Goal: Task Accomplishment & Management: Complete application form

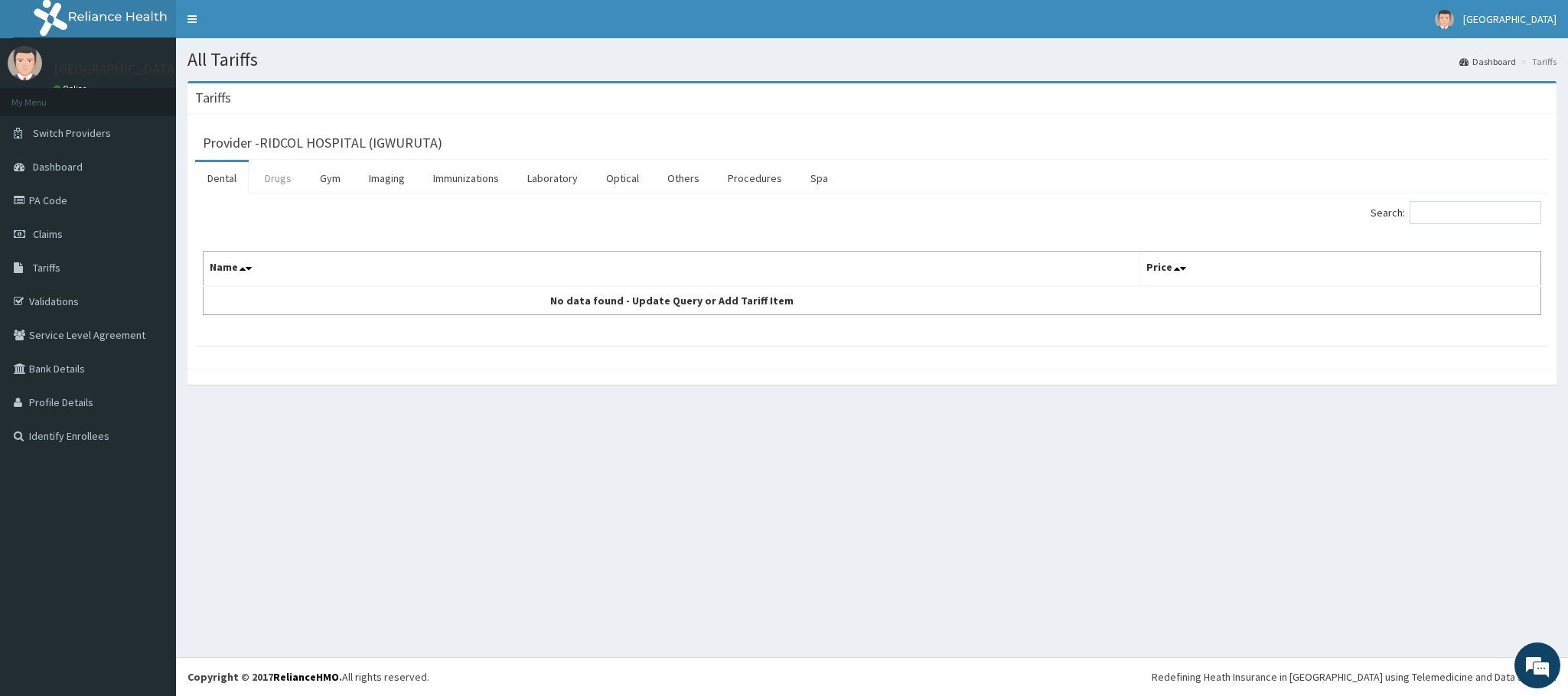
click at [274, 185] on link "Drugs" at bounding box center [278, 178] width 51 height 32
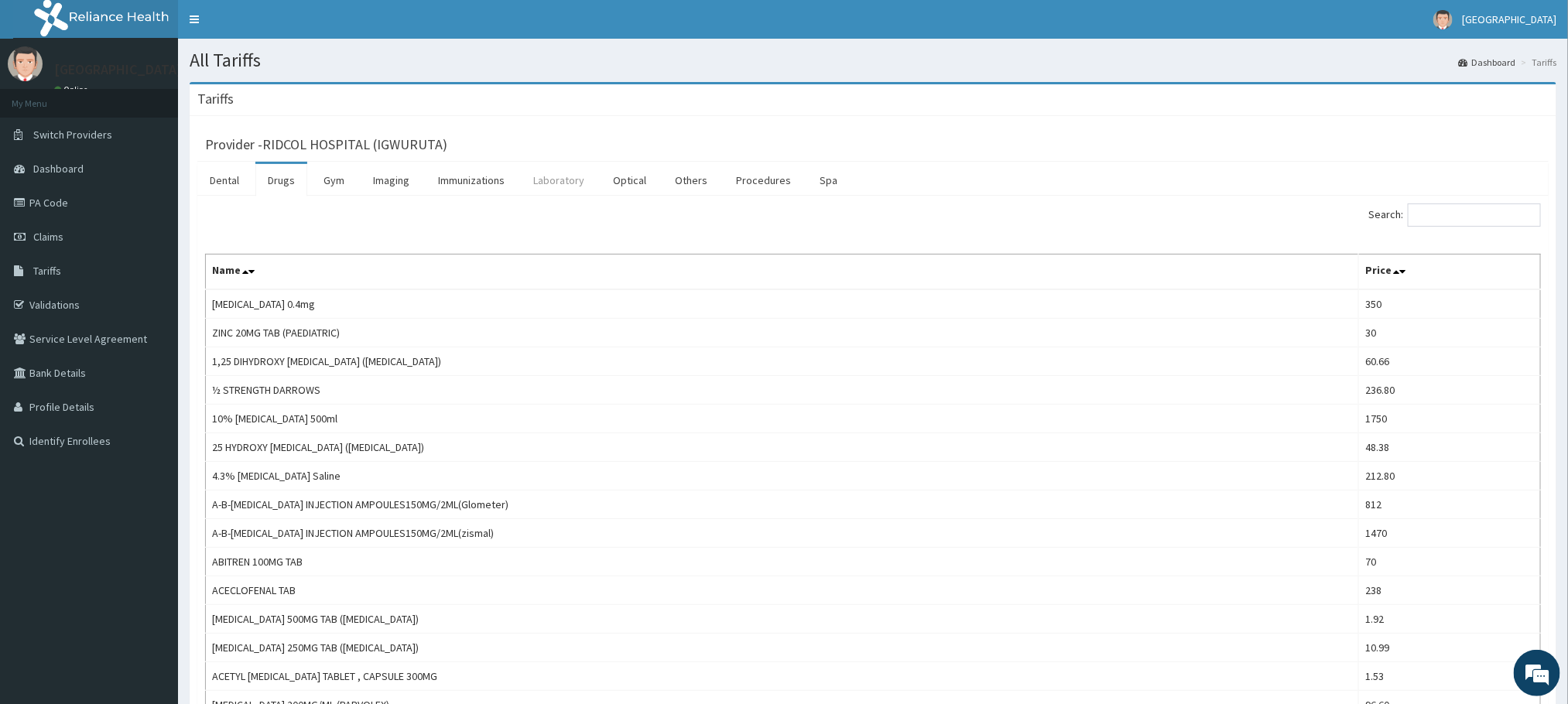
click at [571, 191] on link "Laboratory" at bounding box center [559, 180] width 76 height 33
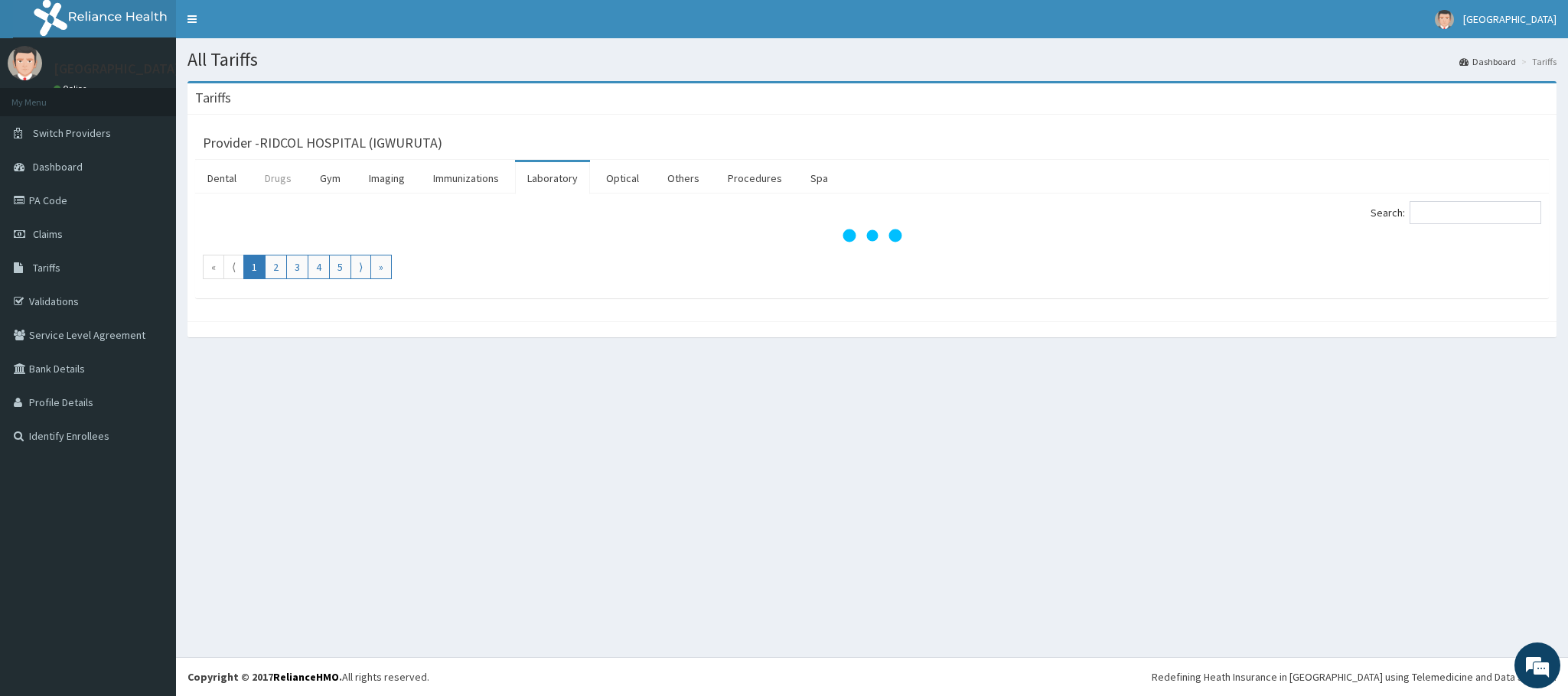
click at [285, 187] on link "Drugs" at bounding box center [278, 178] width 51 height 32
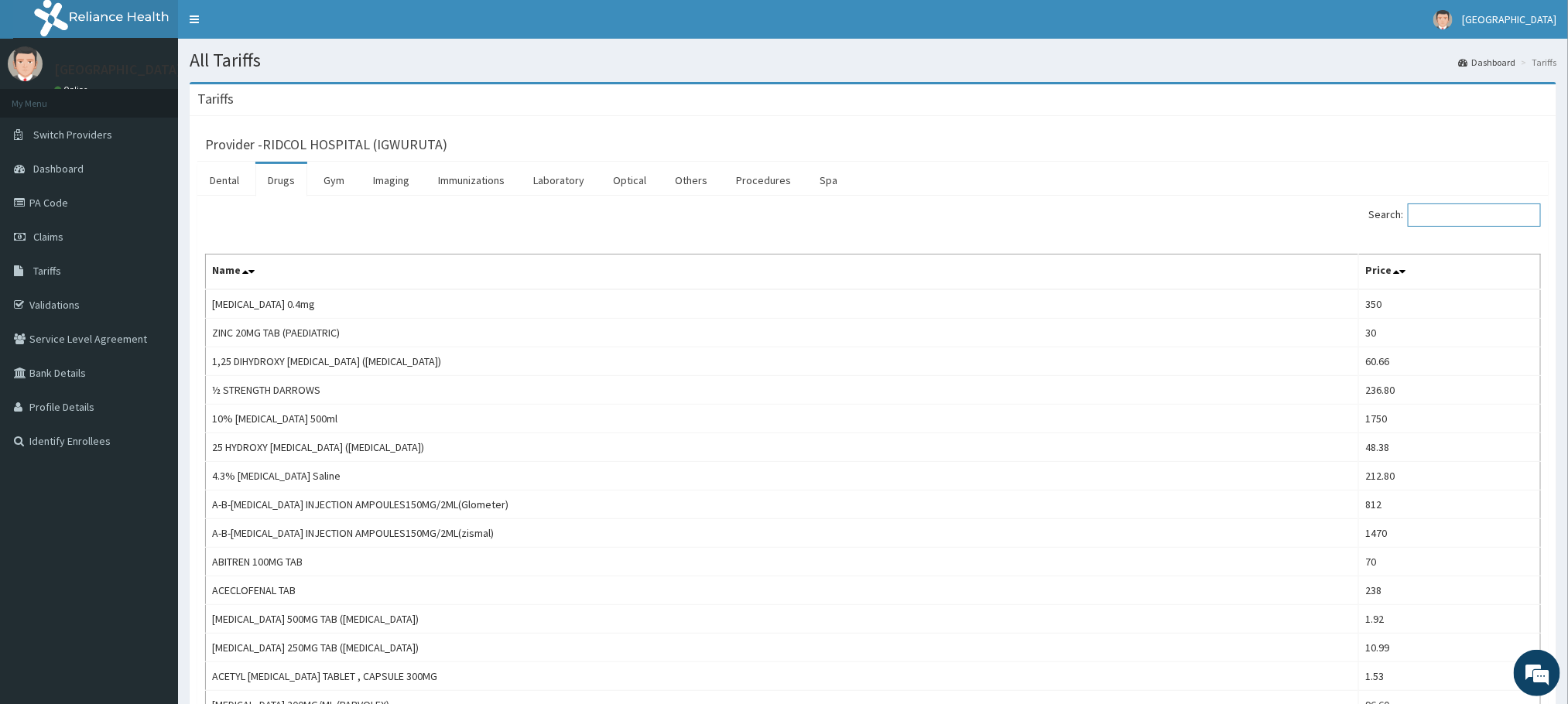
click at [1428, 219] on input "Search:" at bounding box center [1475, 215] width 133 height 23
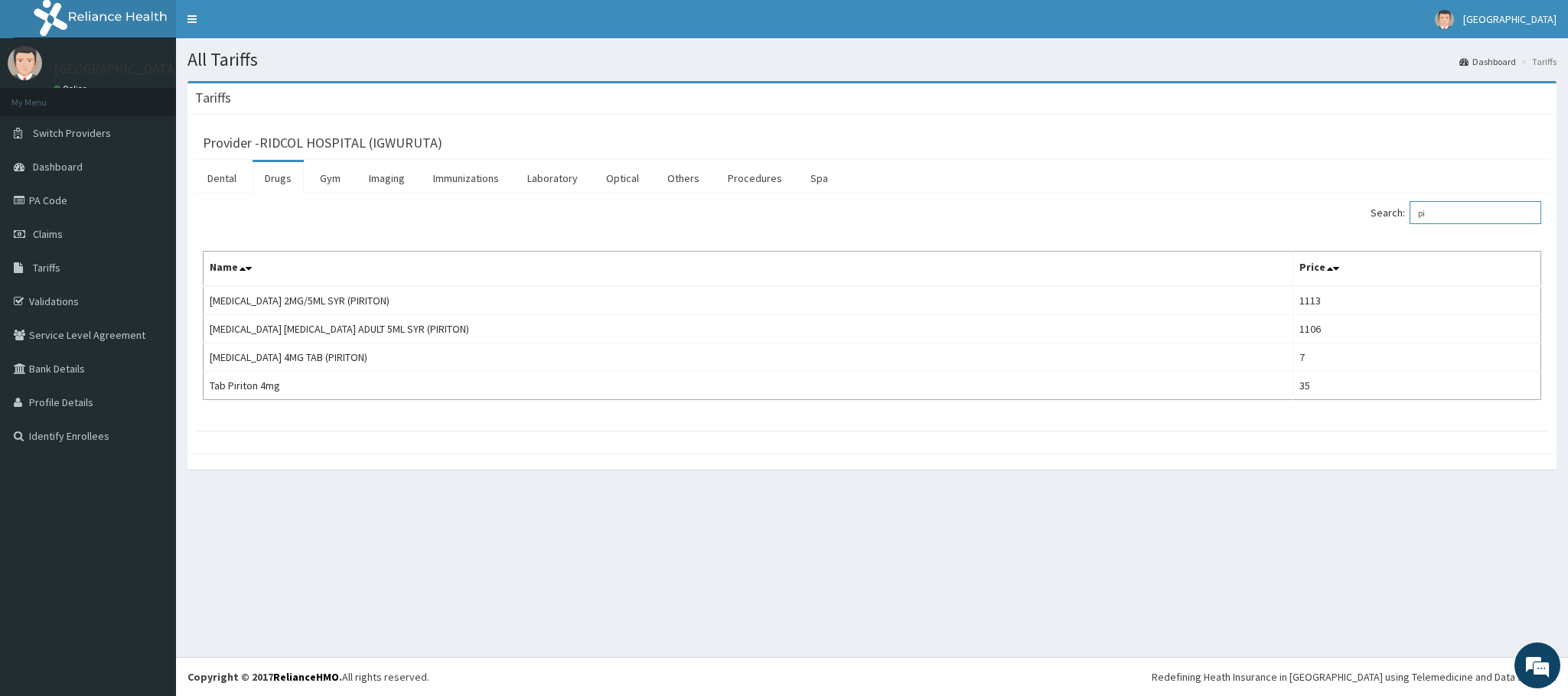
type input "p"
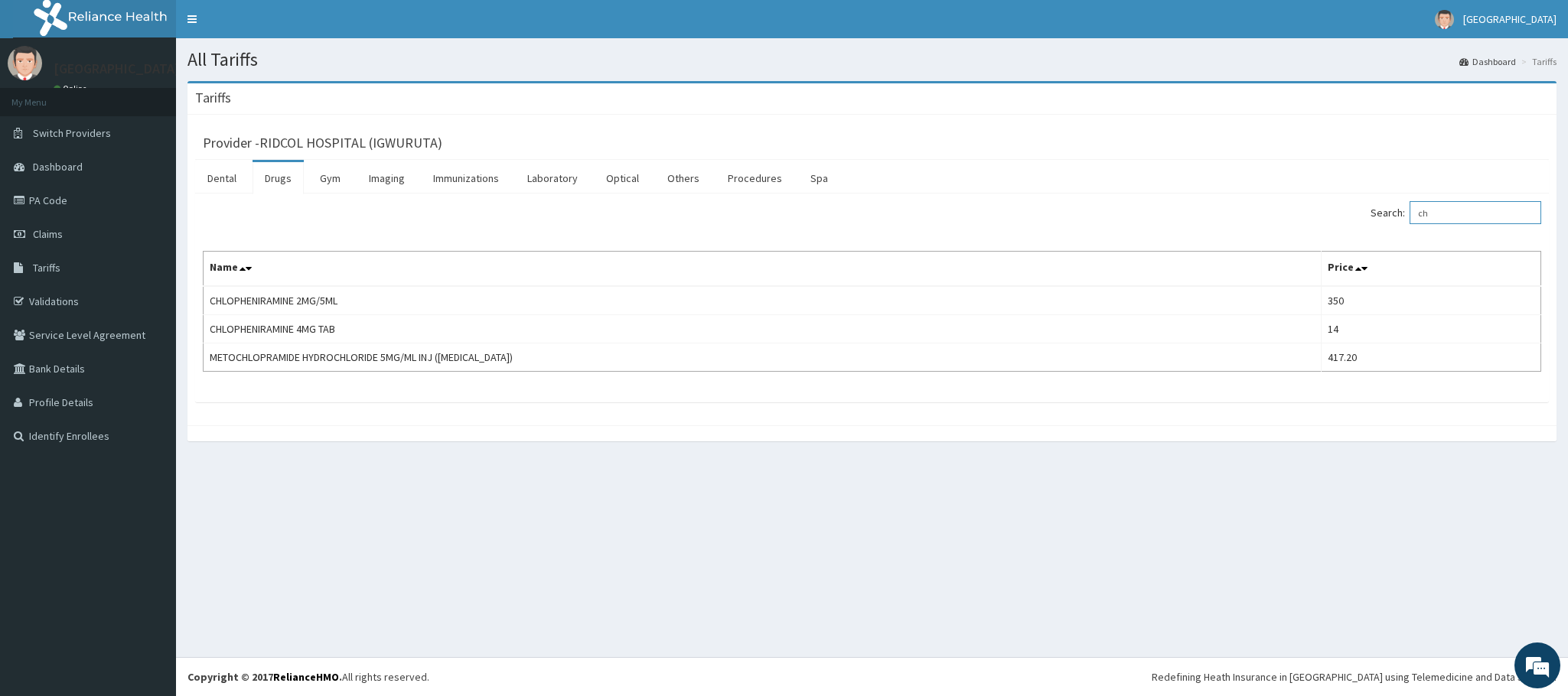
type input "c"
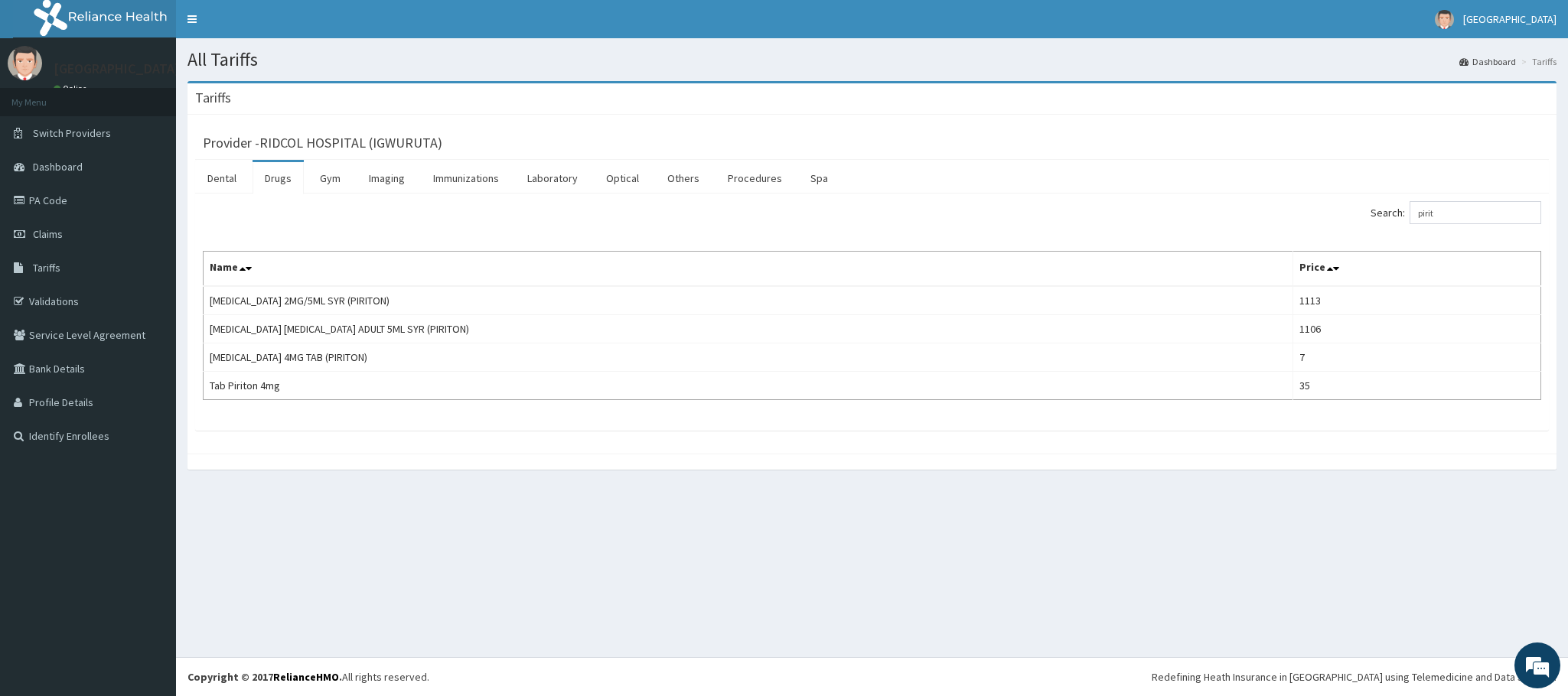
drag, startPoint x: 1365, startPoint y: 202, endPoint x: 1428, endPoint y: 205, distance: 63.1
click at [1367, 205] on div "Search: pirit Name Price CHLORPHENAMINE 2MG/5ML SYR (PIRITON) 1113 CHLORPHENAMI…" at bounding box center [872, 311] width 1354 height 237
drag, startPoint x: 1461, startPoint y: 214, endPoint x: 1369, endPoint y: 219, distance: 92.1
click at [1369, 219] on div "Search: pirit" at bounding box center [1213, 214] width 658 height 27
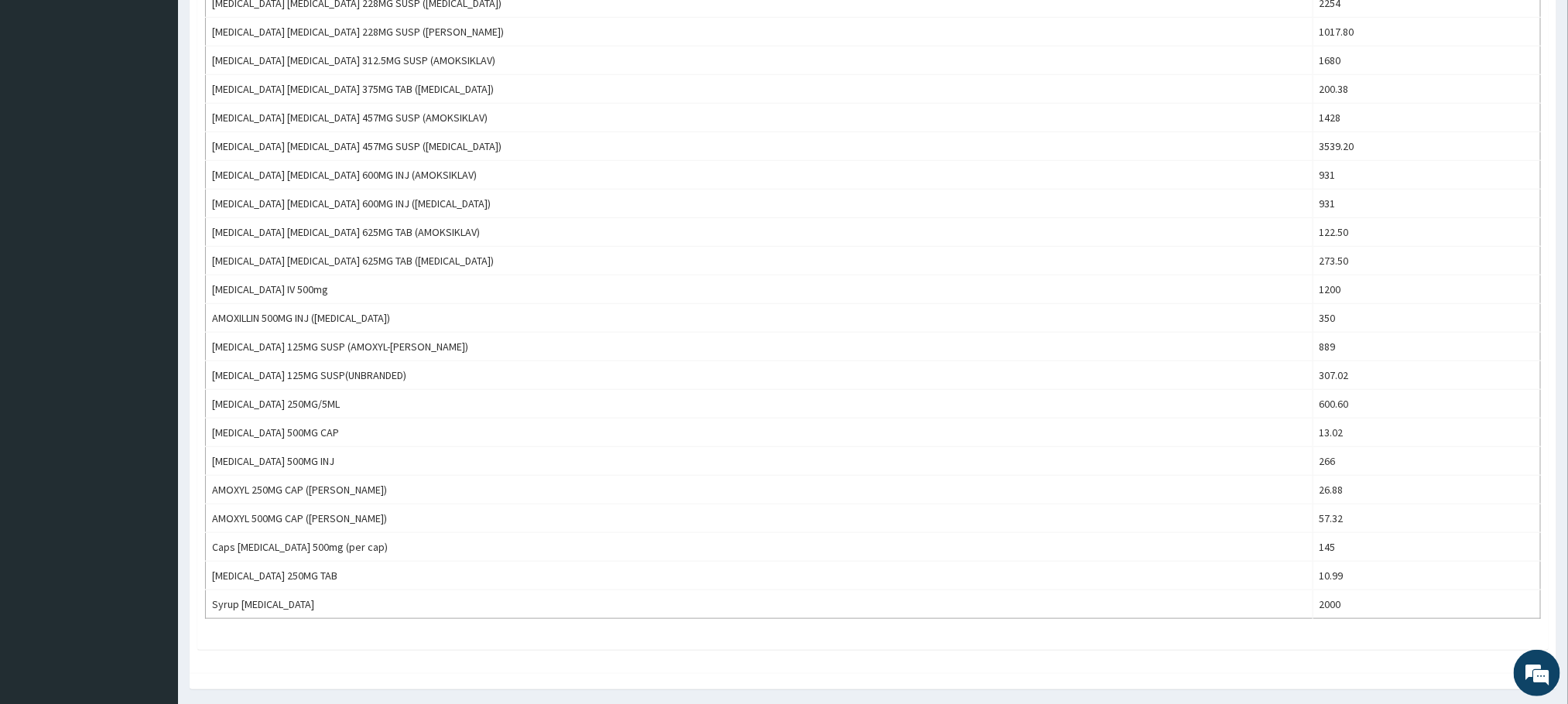
scroll to position [535, 0]
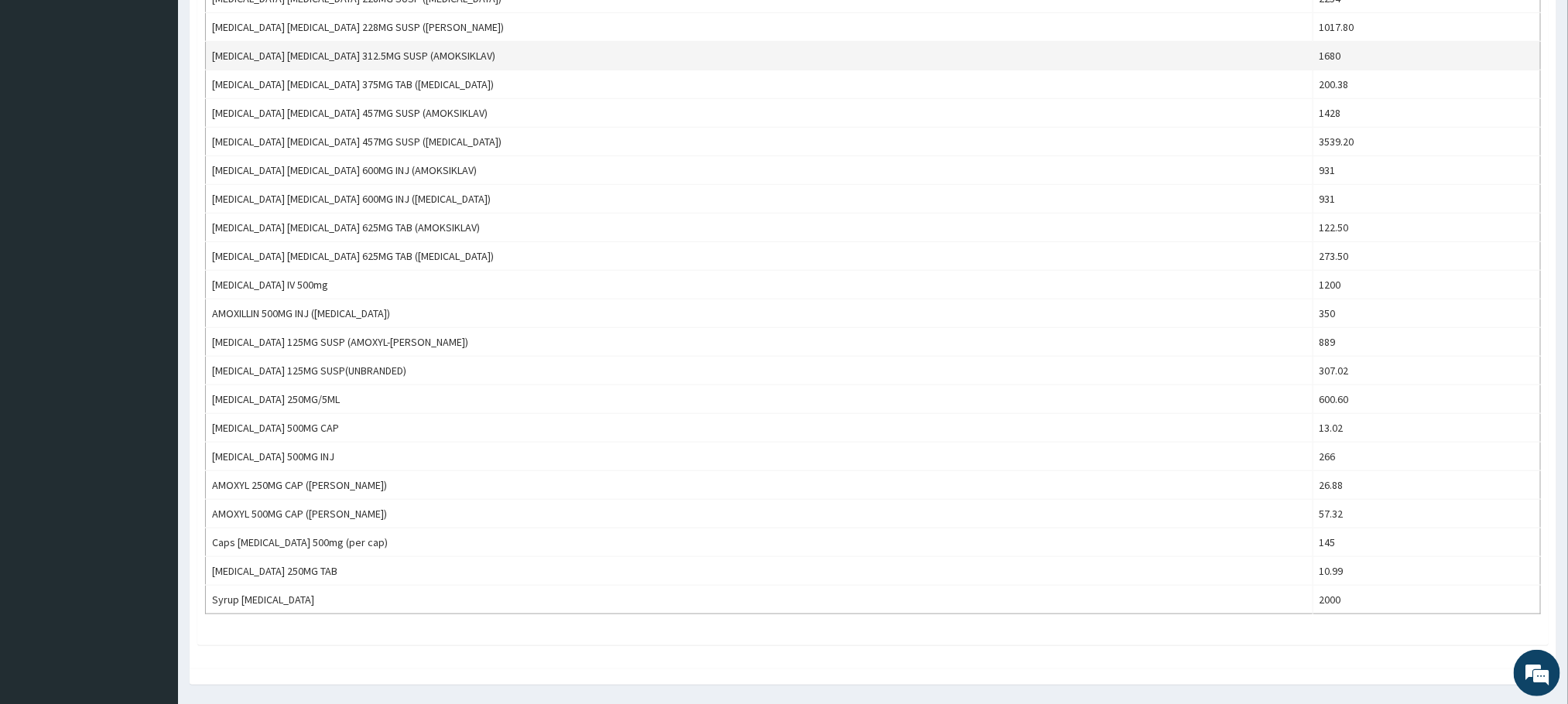
type input "amox"
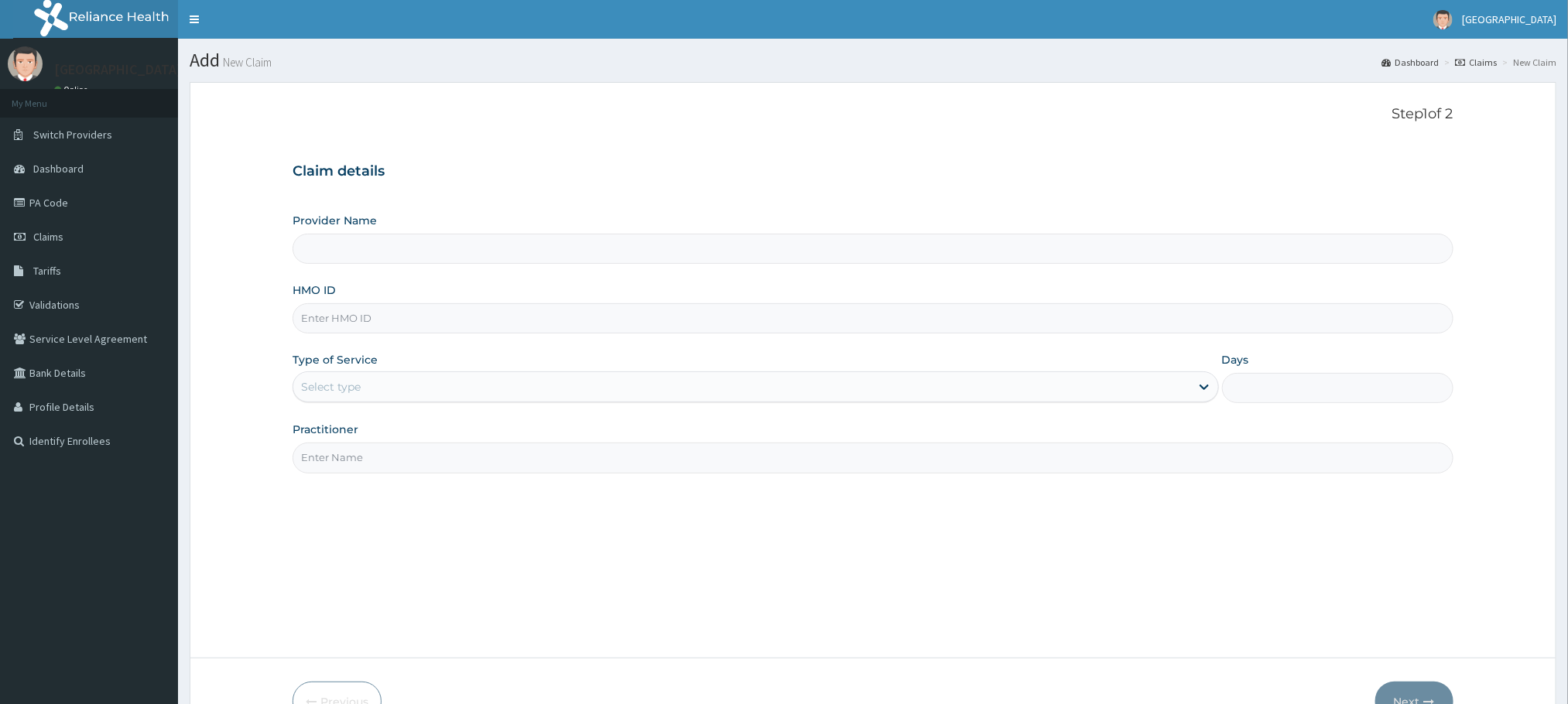
click at [558, 247] on input "Provider Name" at bounding box center [873, 248] width 1160 height 30
click at [356, 314] on input "HMO ID" at bounding box center [873, 318] width 1160 height 30
paste input "gsv/11654/a"
type input "gsv/11654/a"
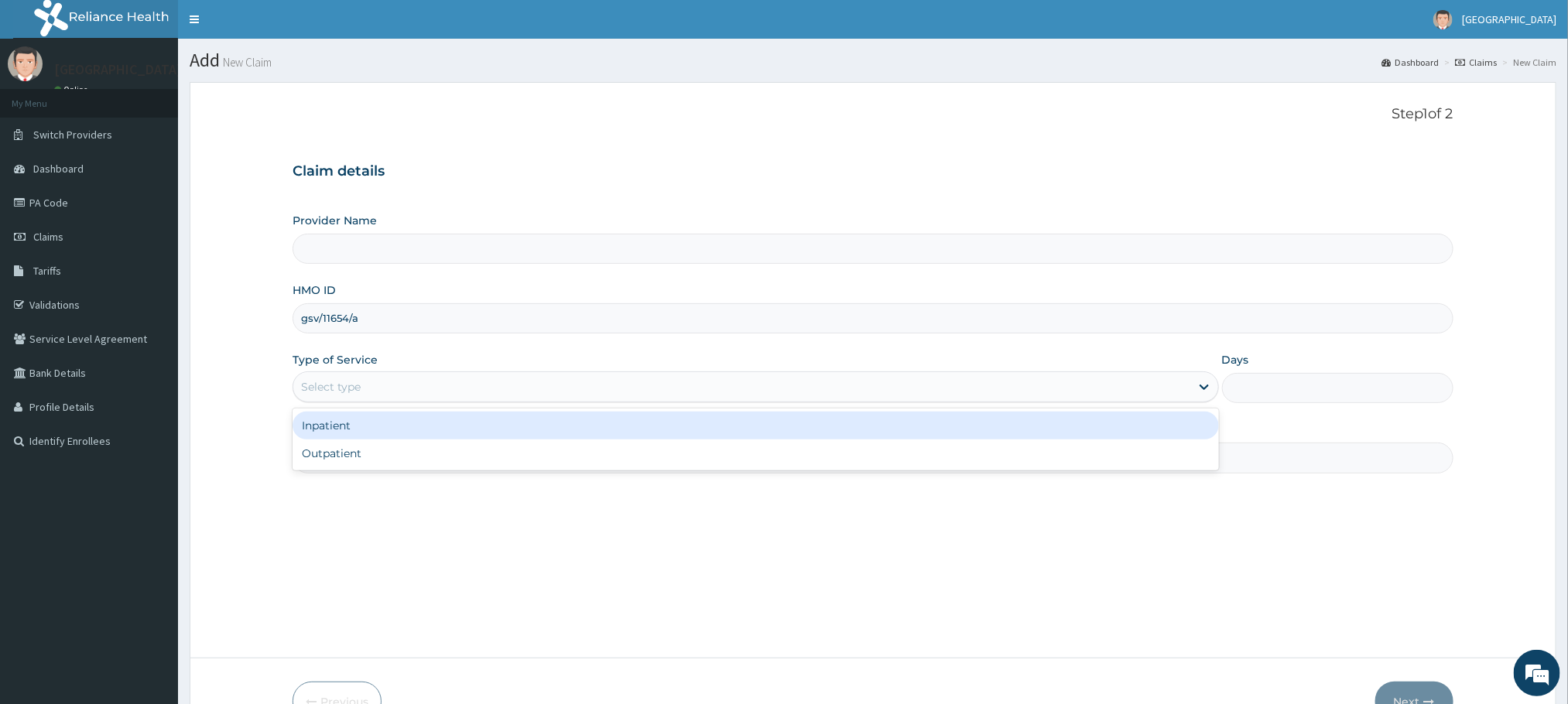
click at [341, 393] on div "Select type" at bounding box center [331, 387] width 60 height 15
type input "RIDCOL HOSPITAL (IGWURUTA)"
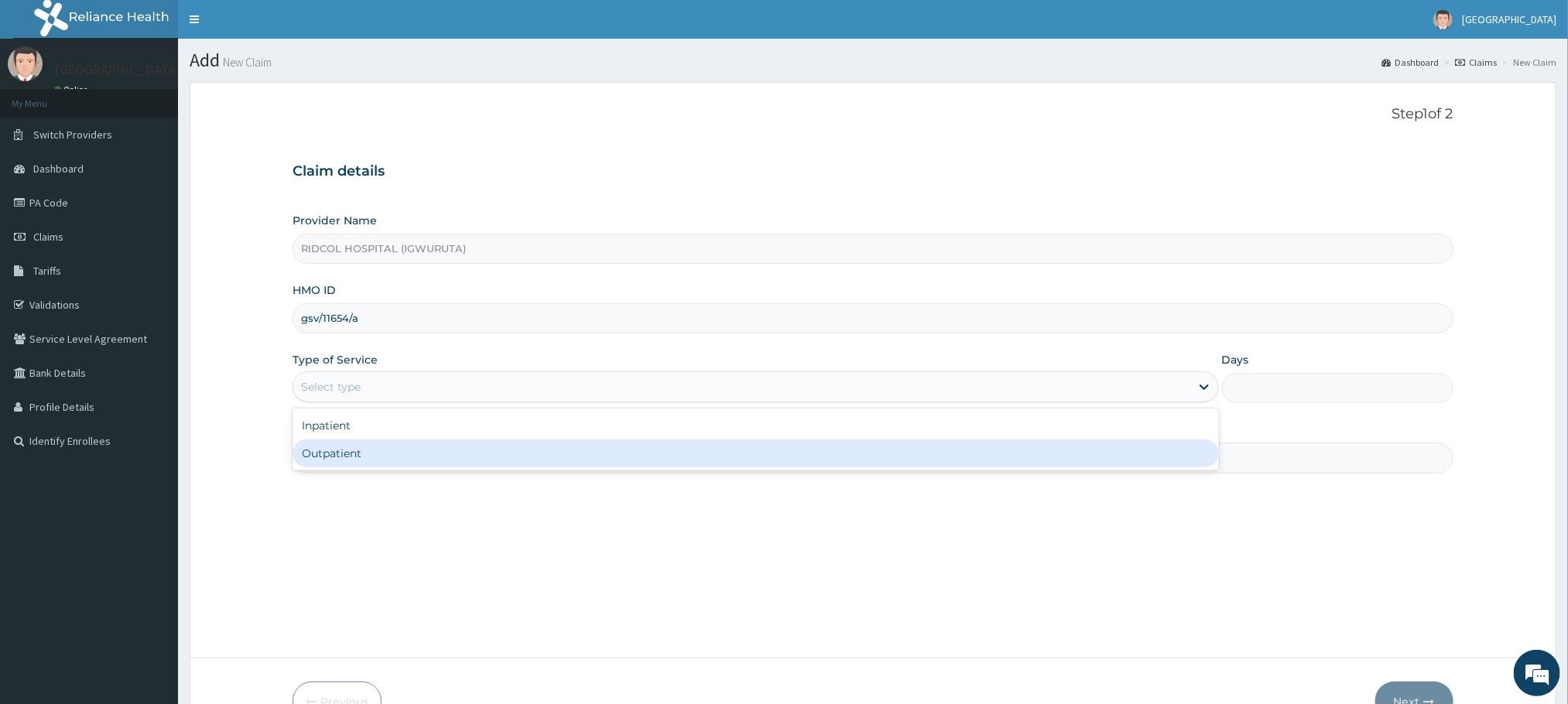
click at [324, 451] on div "Outpatient" at bounding box center [755, 453] width 926 height 28
type input "1"
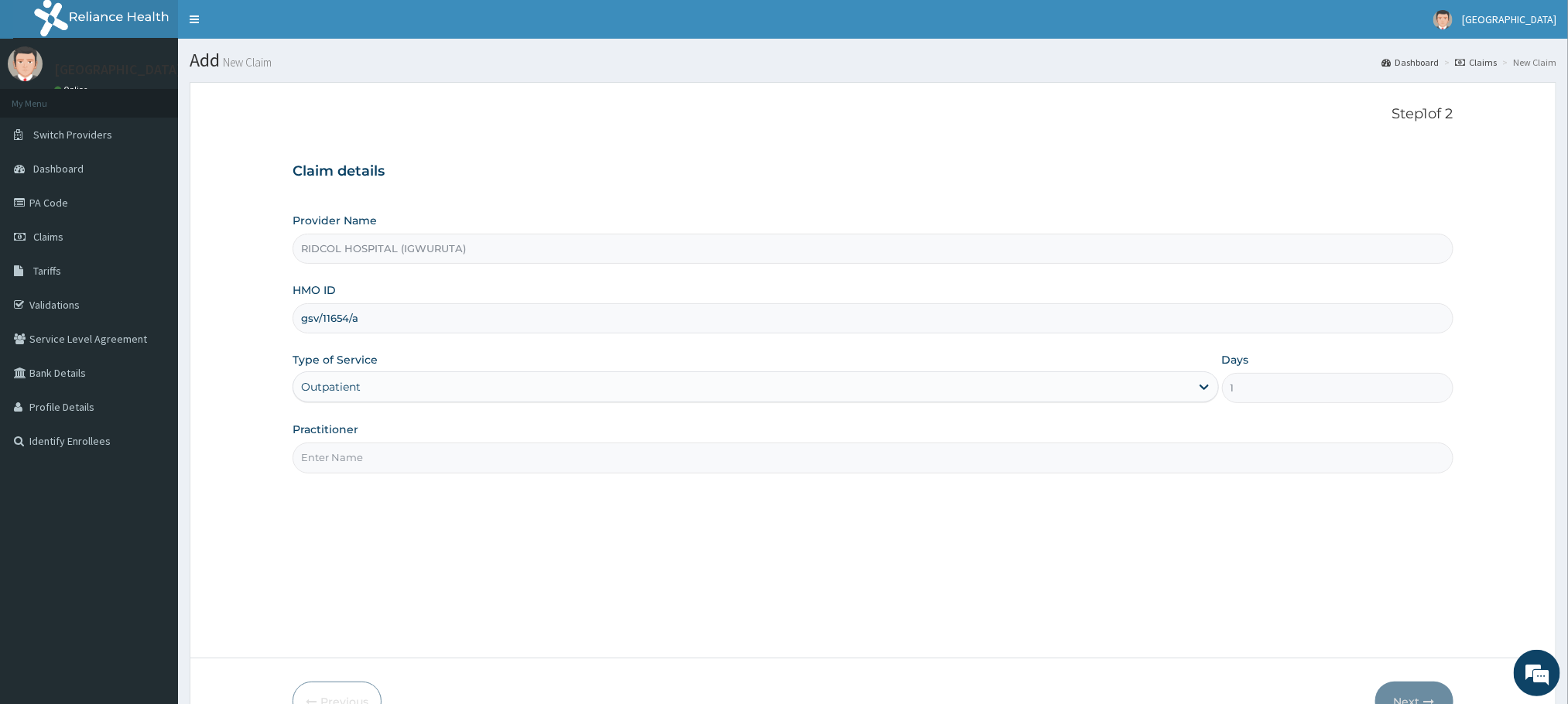
click at [353, 454] on input "Practitioner" at bounding box center [873, 457] width 1160 height 30
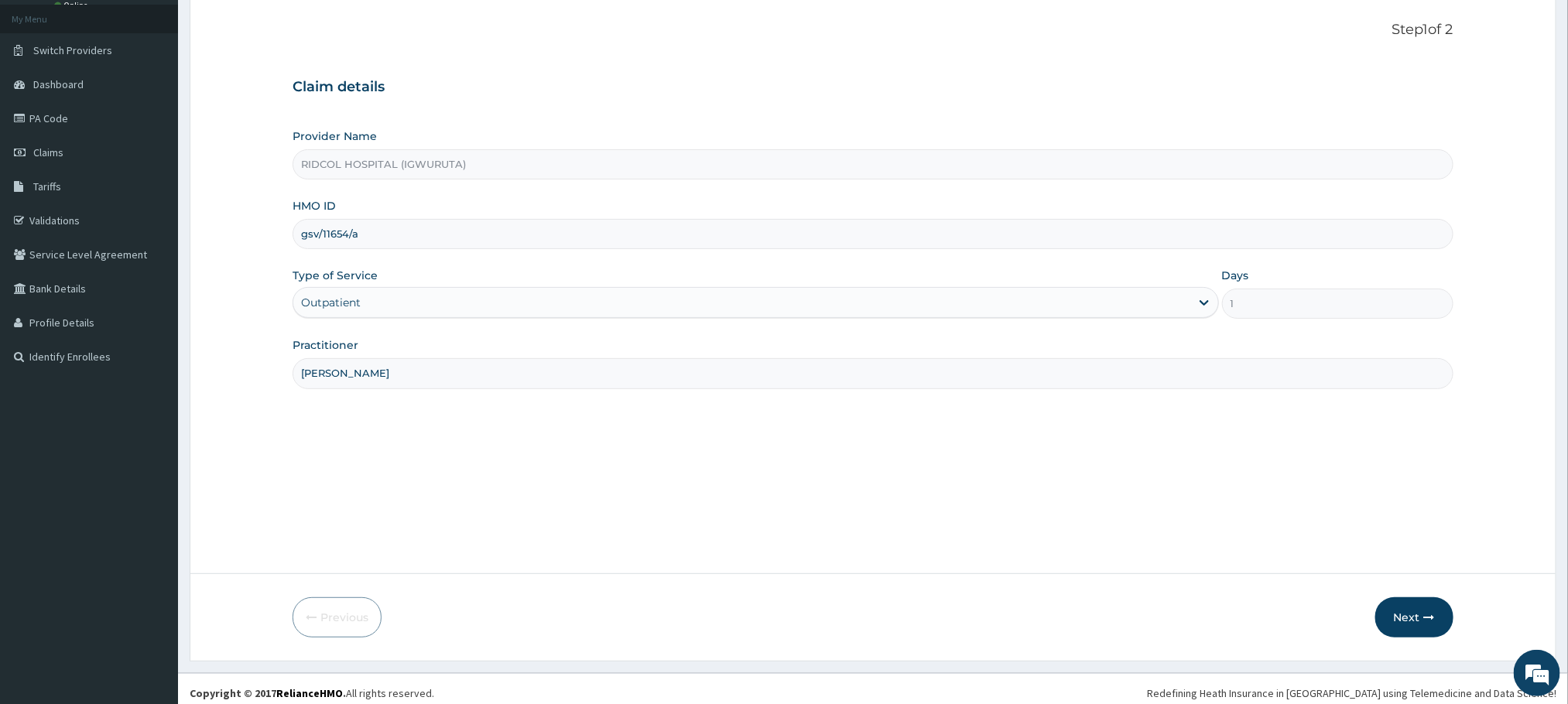
scroll to position [89, 0]
type input "dr hammed"
click at [1412, 604] on button "Next" at bounding box center [1414, 613] width 78 height 40
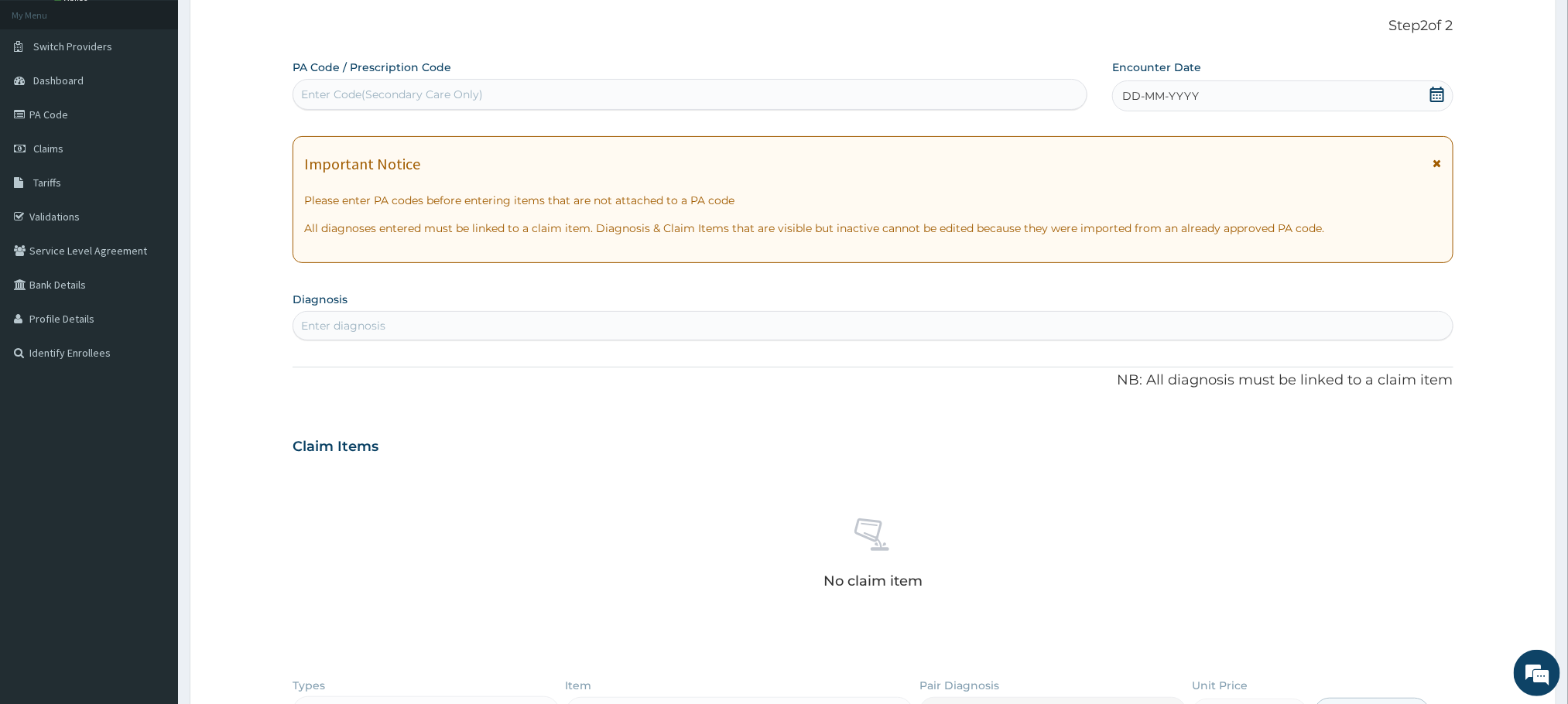
click at [311, 91] on div "Enter Code(Secondary Care Only)" at bounding box center [392, 94] width 182 height 15
paste input "PA/7097C2"
type input "PA/7097C2"
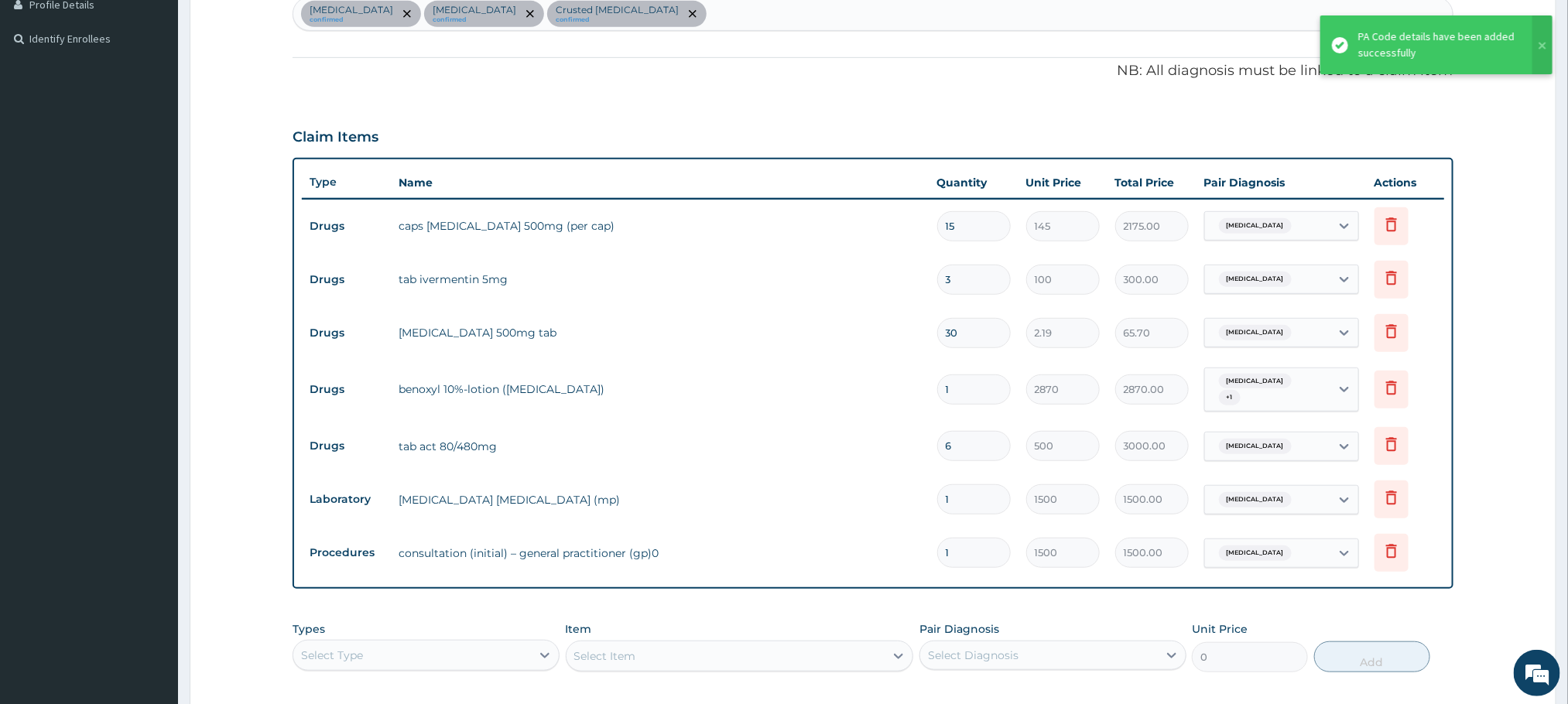
scroll to position [651, 0]
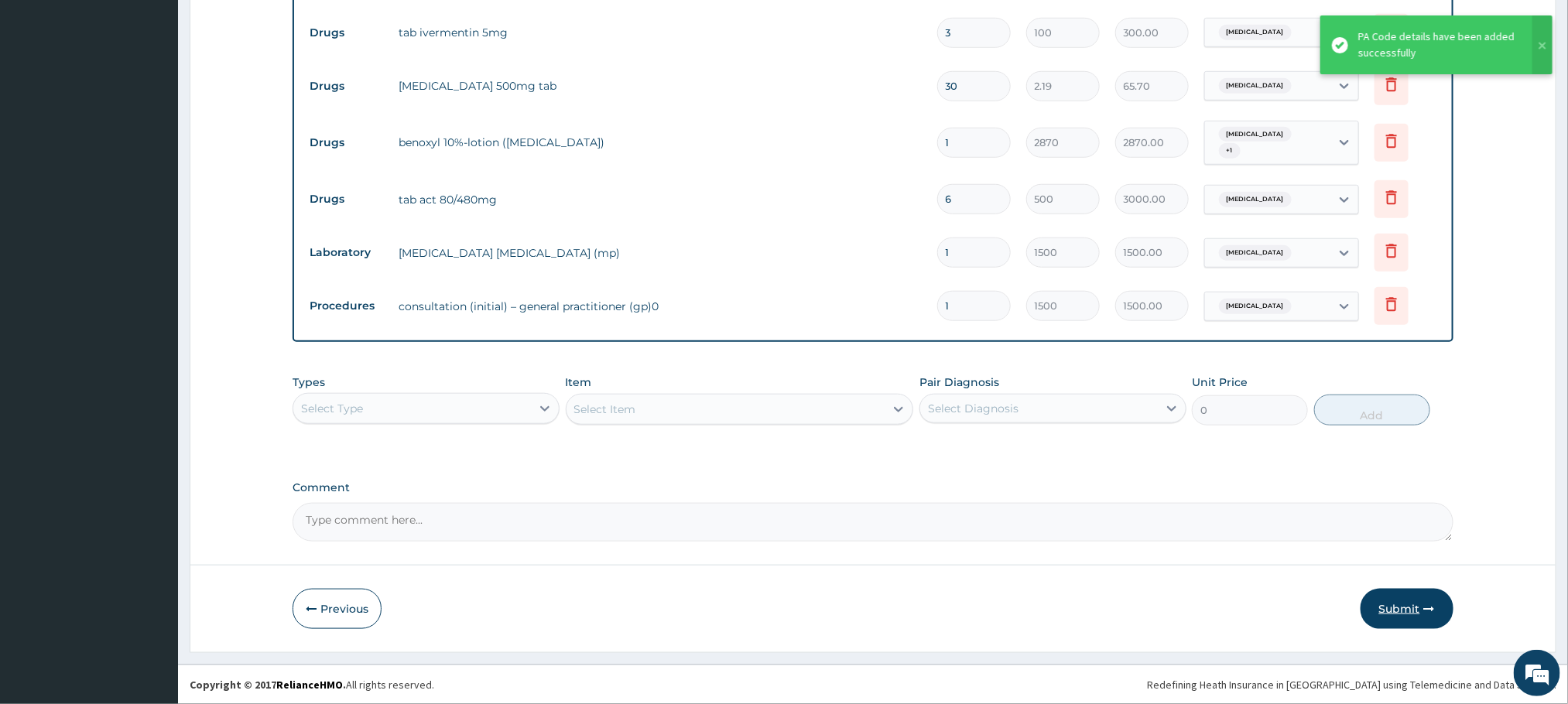
click at [1408, 611] on button "Submit" at bounding box center [1407, 609] width 92 height 40
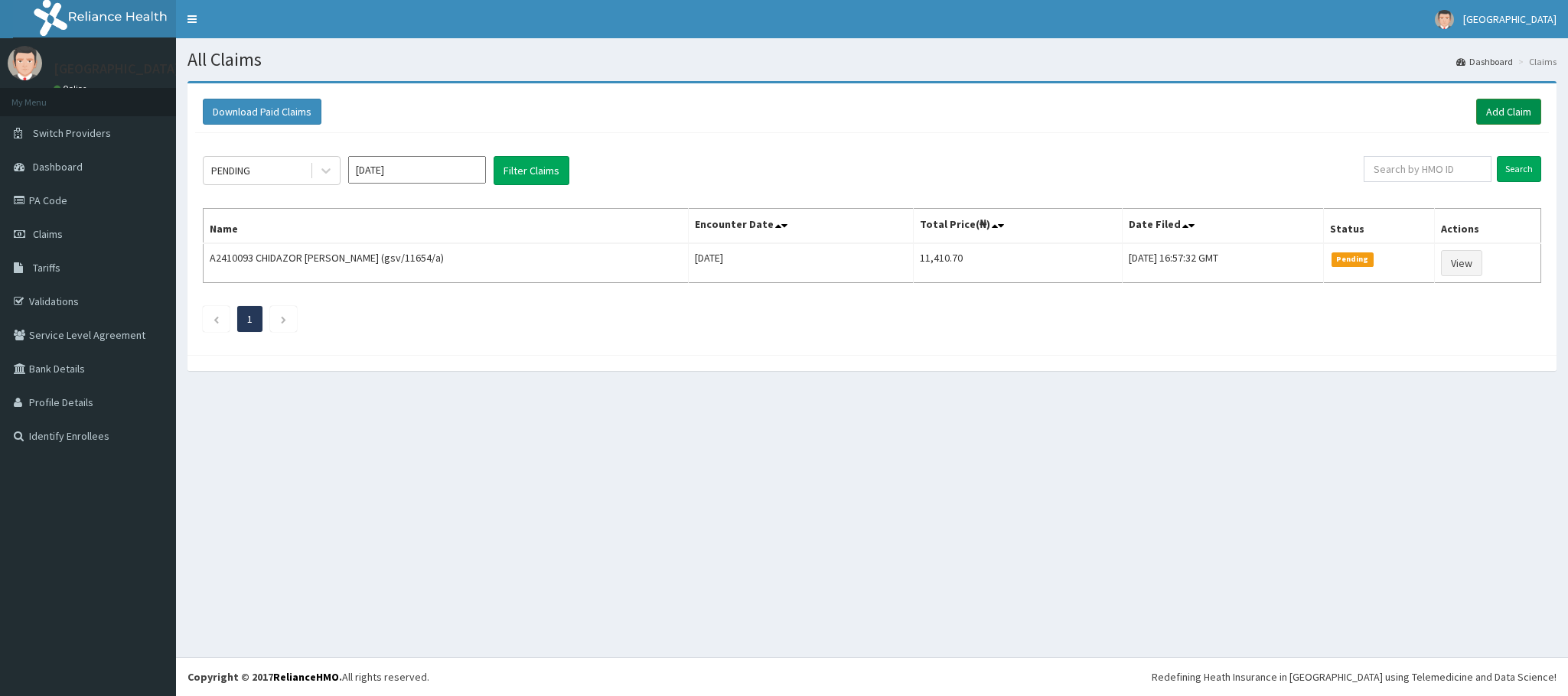
click at [1520, 107] on link "Add Claim" at bounding box center [1509, 111] width 65 height 26
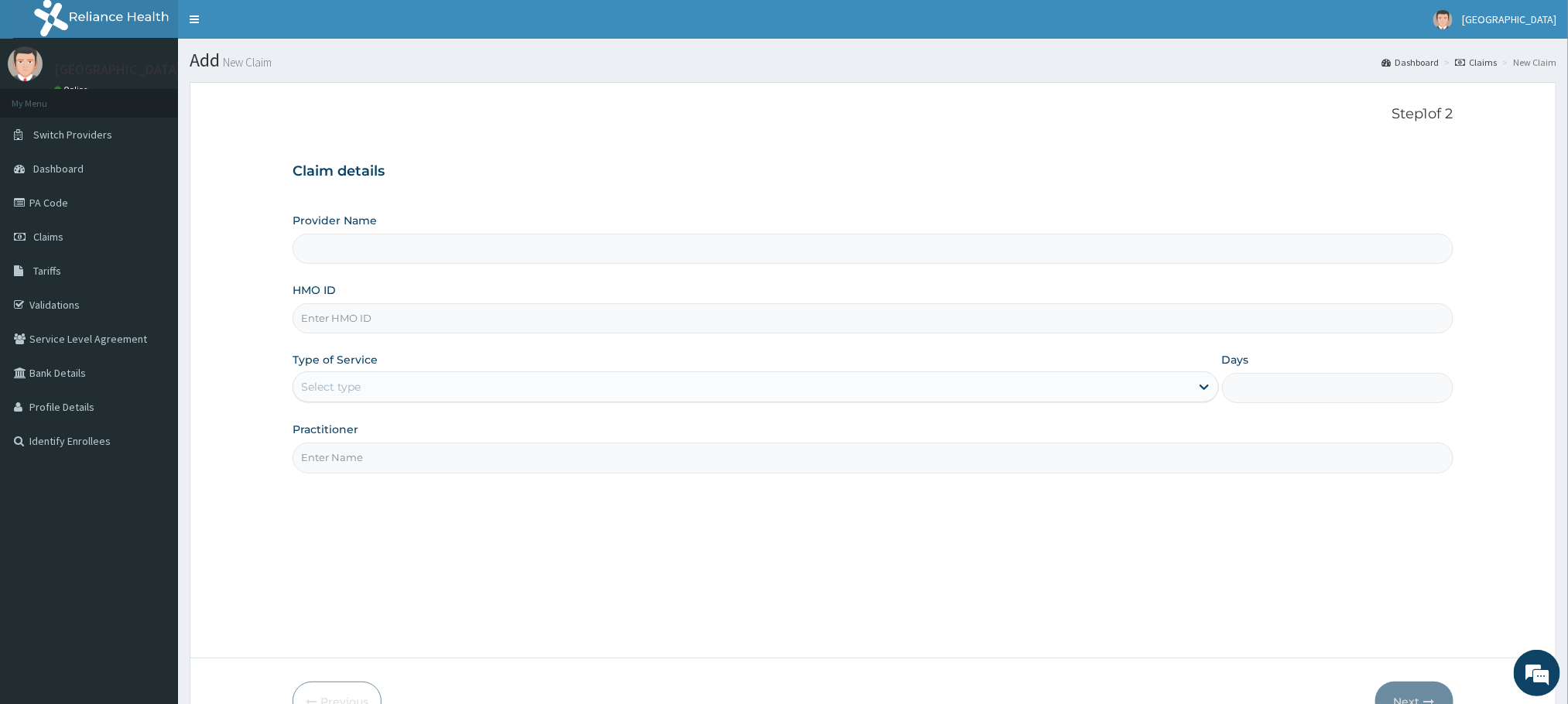
click at [316, 325] on input "HMO ID" at bounding box center [873, 318] width 1160 height 30
paste input "RSM/10093/c"
type input "RSM/10093/c"
type input "RIDCOL HOSPITAL (IGWURUTA)"
type input "RSM/10093/c"
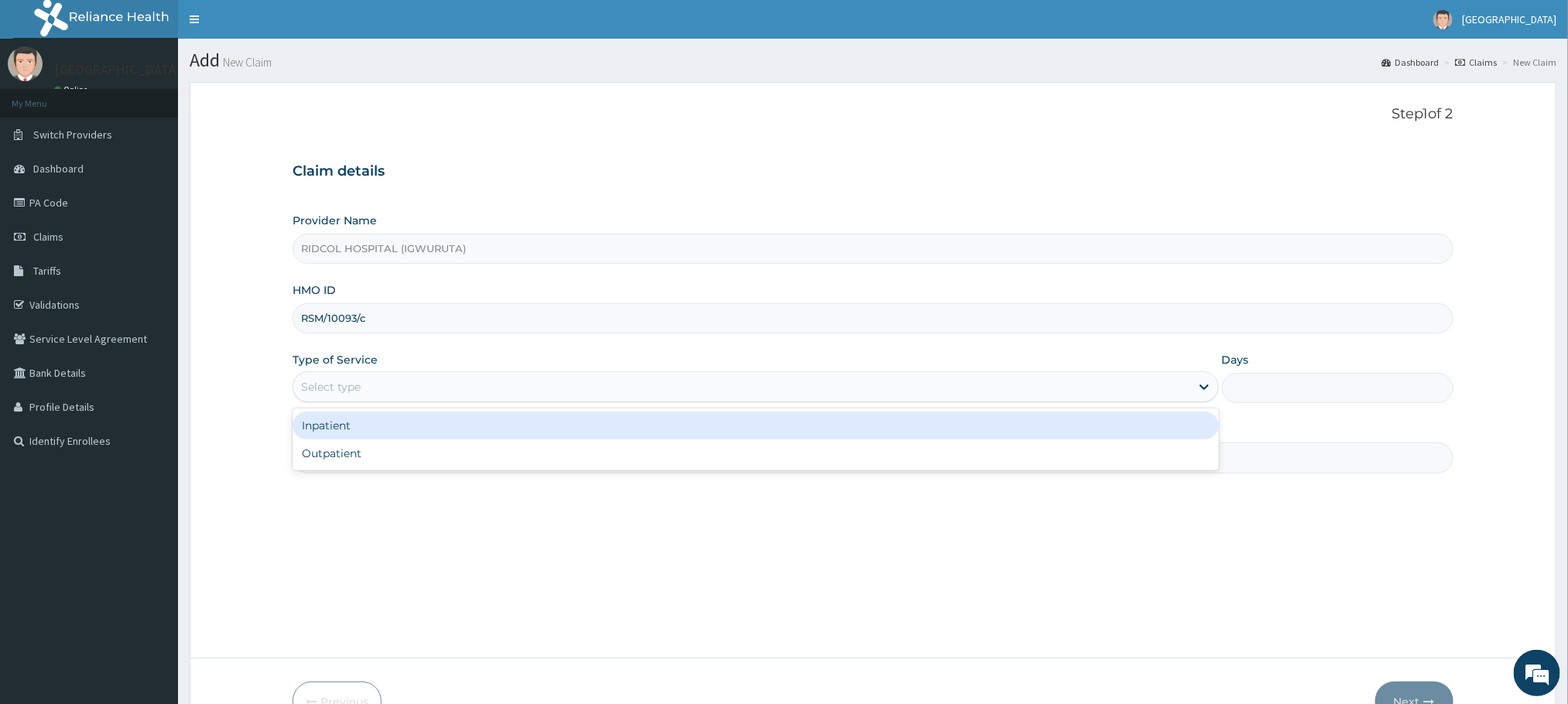
click at [423, 383] on div "Select type" at bounding box center [742, 387] width 896 height 25
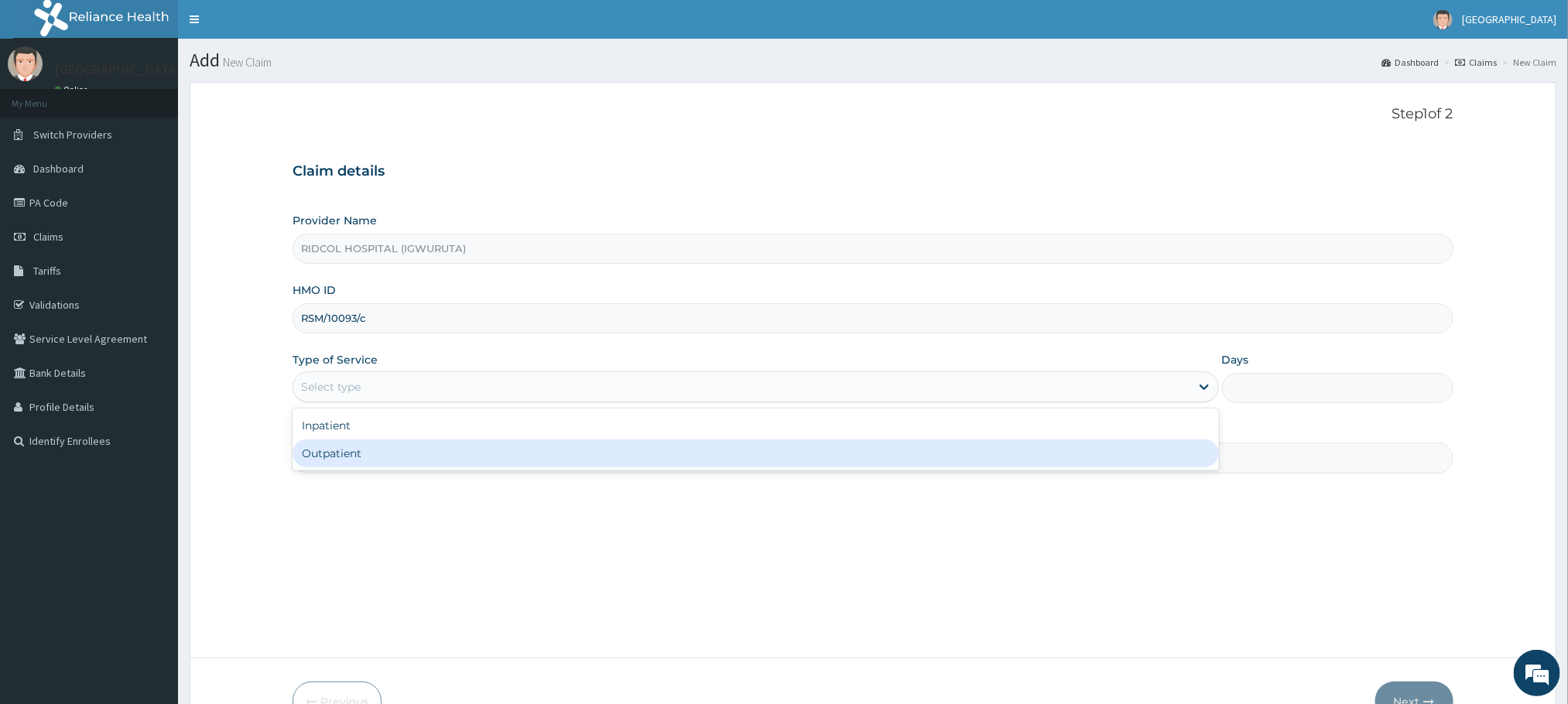
click at [369, 442] on div "Outpatient" at bounding box center [755, 453] width 926 height 28
type input "1"
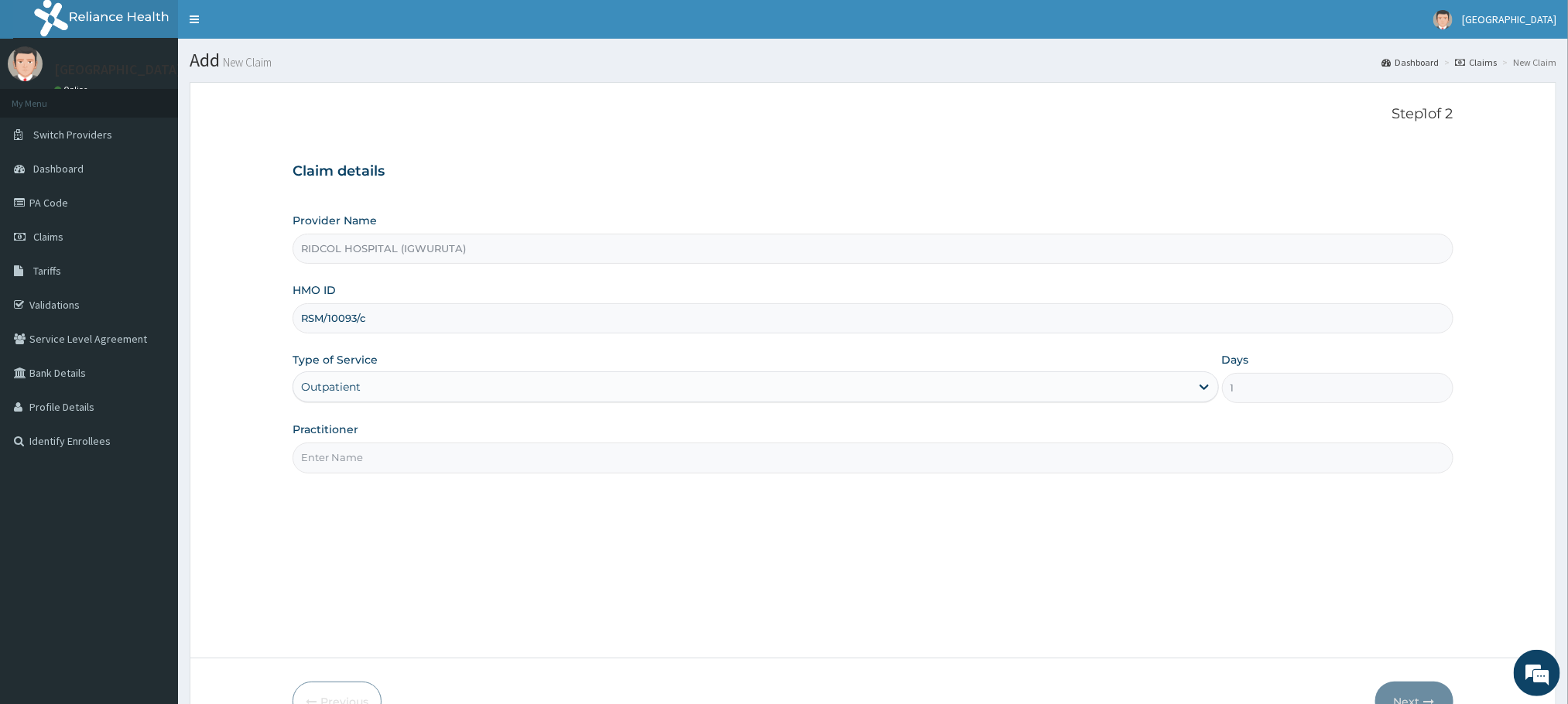
click at [379, 472] on input "Practitioner" at bounding box center [873, 457] width 1160 height 30
paste input "PA/0E7BAD"
drag, startPoint x: 413, startPoint y: 451, endPoint x: 272, endPoint y: 471, distance: 142.4
click at [272, 471] on form "Step 1 of 2 Claim details Provider Name RIDCOL HOSPITAL (IGWURUTA) HMO ID RSM/1…" at bounding box center [873, 413] width 1367 height 664
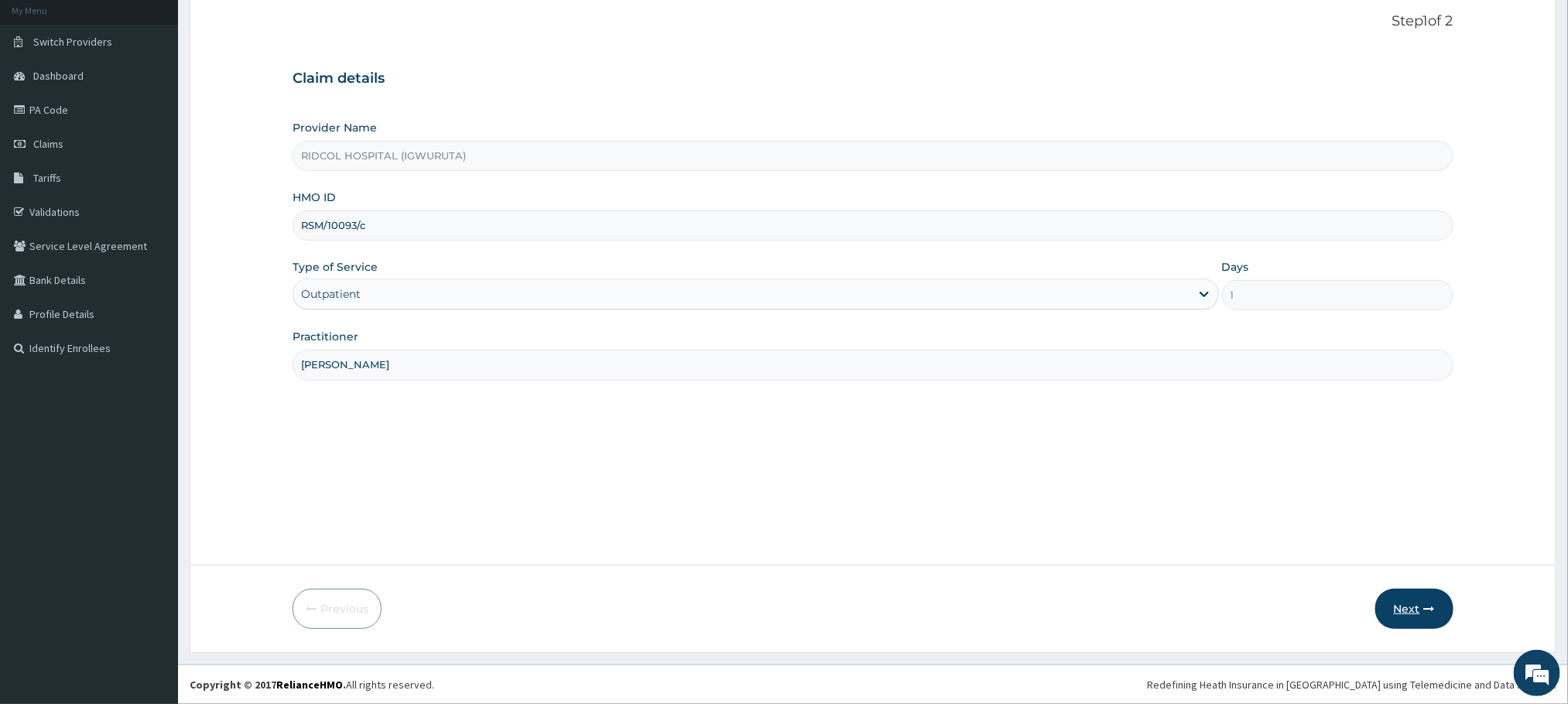
type input "dr hammed"
click at [1393, 607] on button "Next" at bounding box center [1414, 609] width 78 height 40
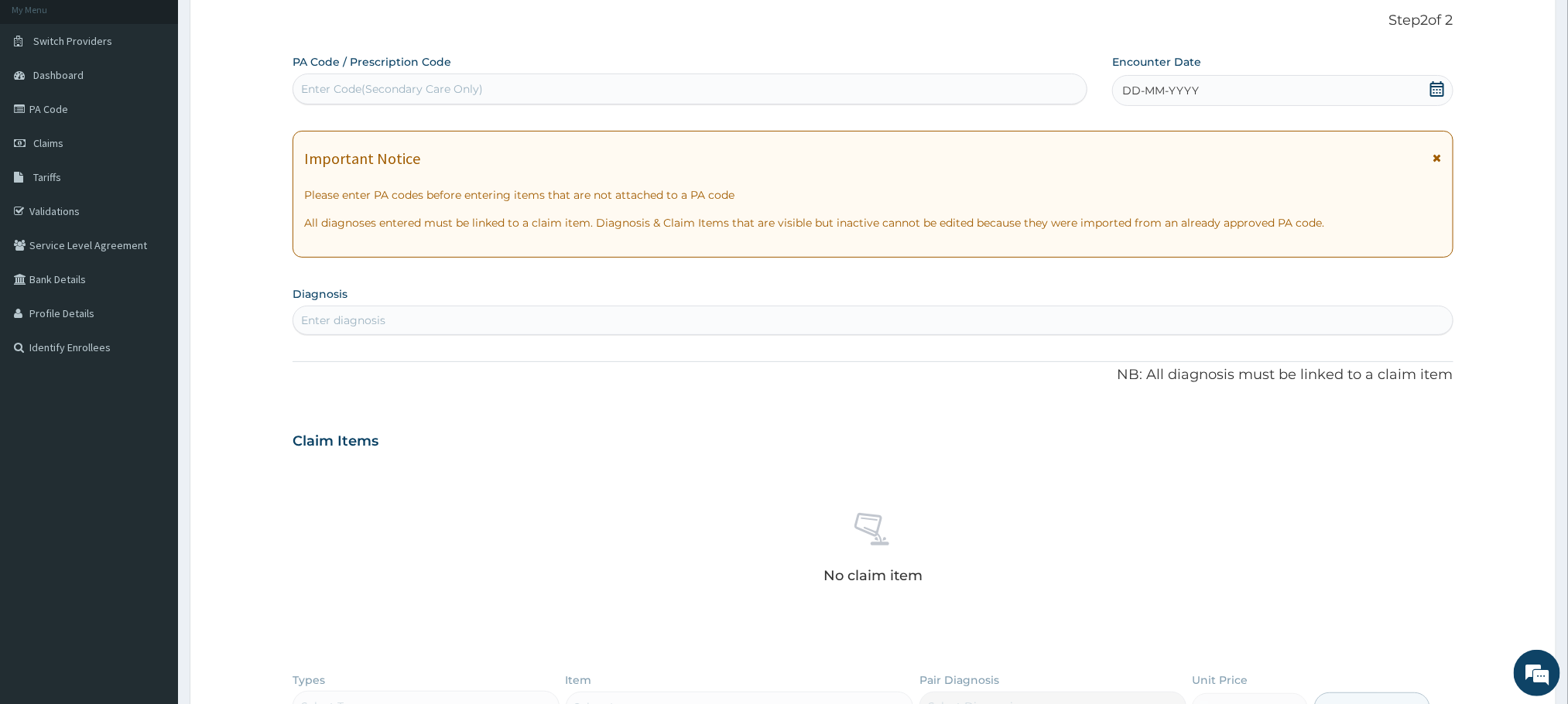
click at [497, 81] on div "Enter Code(Secondary Care Only)" at bounding box center [691, 90] width 794 height 25
paste input "PA/0E7BAD"
type input "PA/0E7BAD"
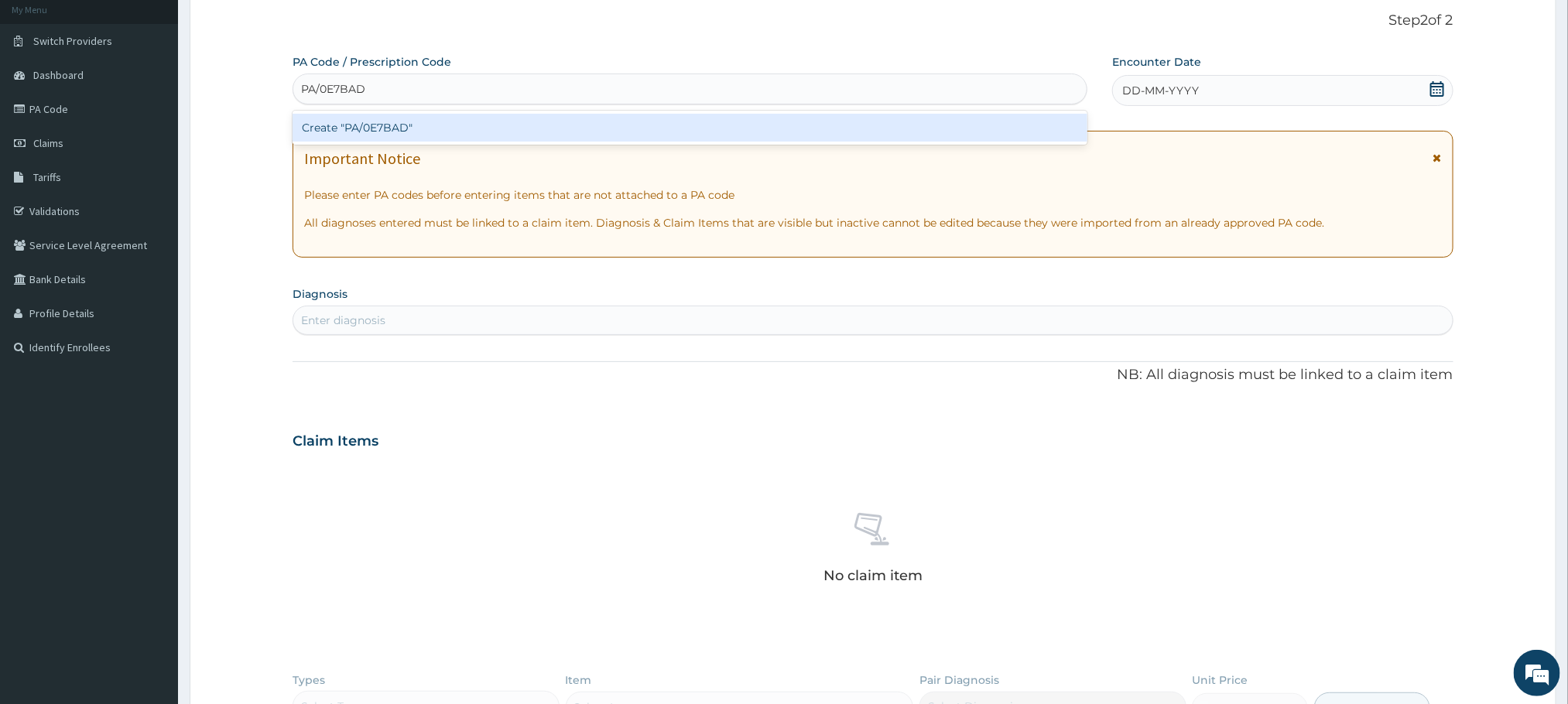
click at [379, 118] on div "Create "PA/0E7BAD"" at bounding box center [690, 127] width 795 height 28
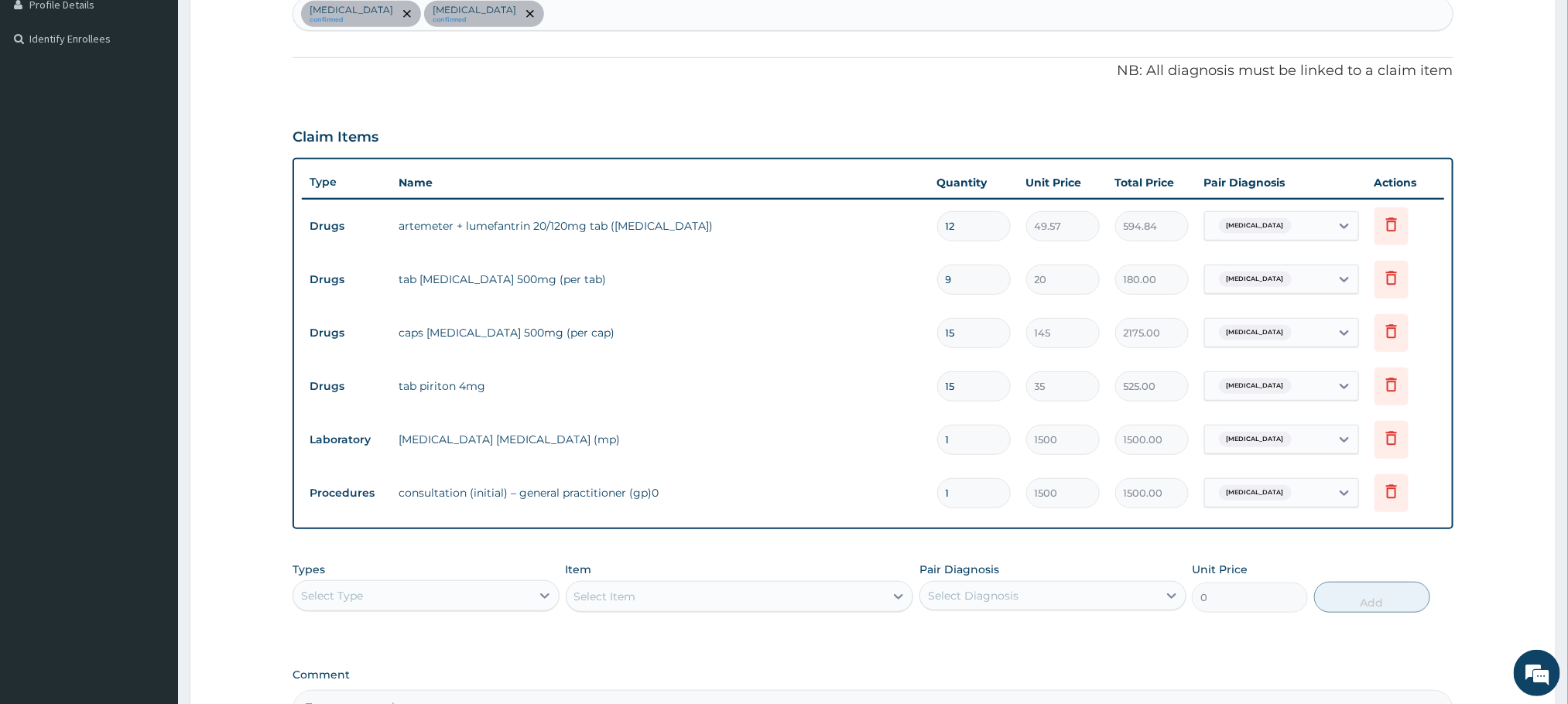
scroll to position [590, 0]
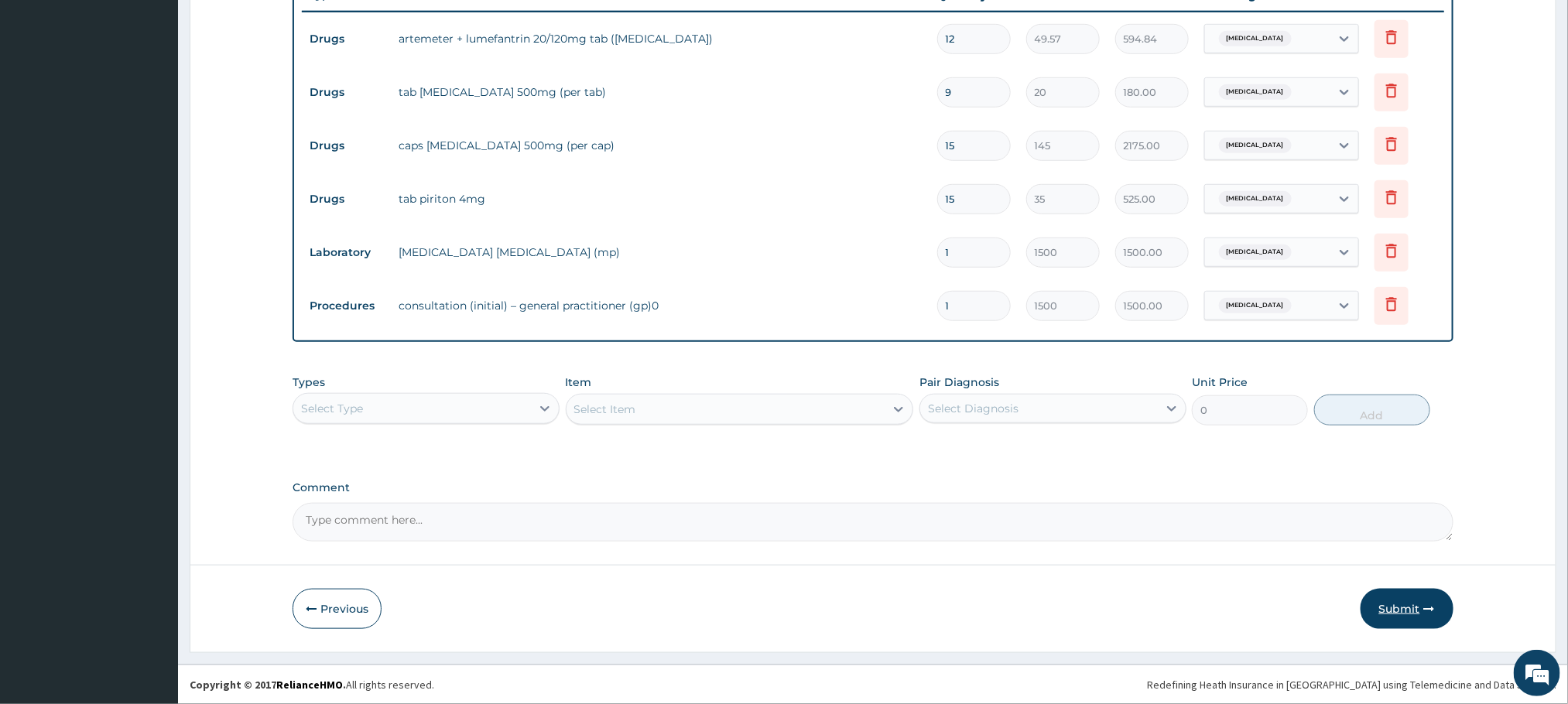
click at [1407, 609] on button "Submit" at bounding box center [1407, 609] width 92 height 40
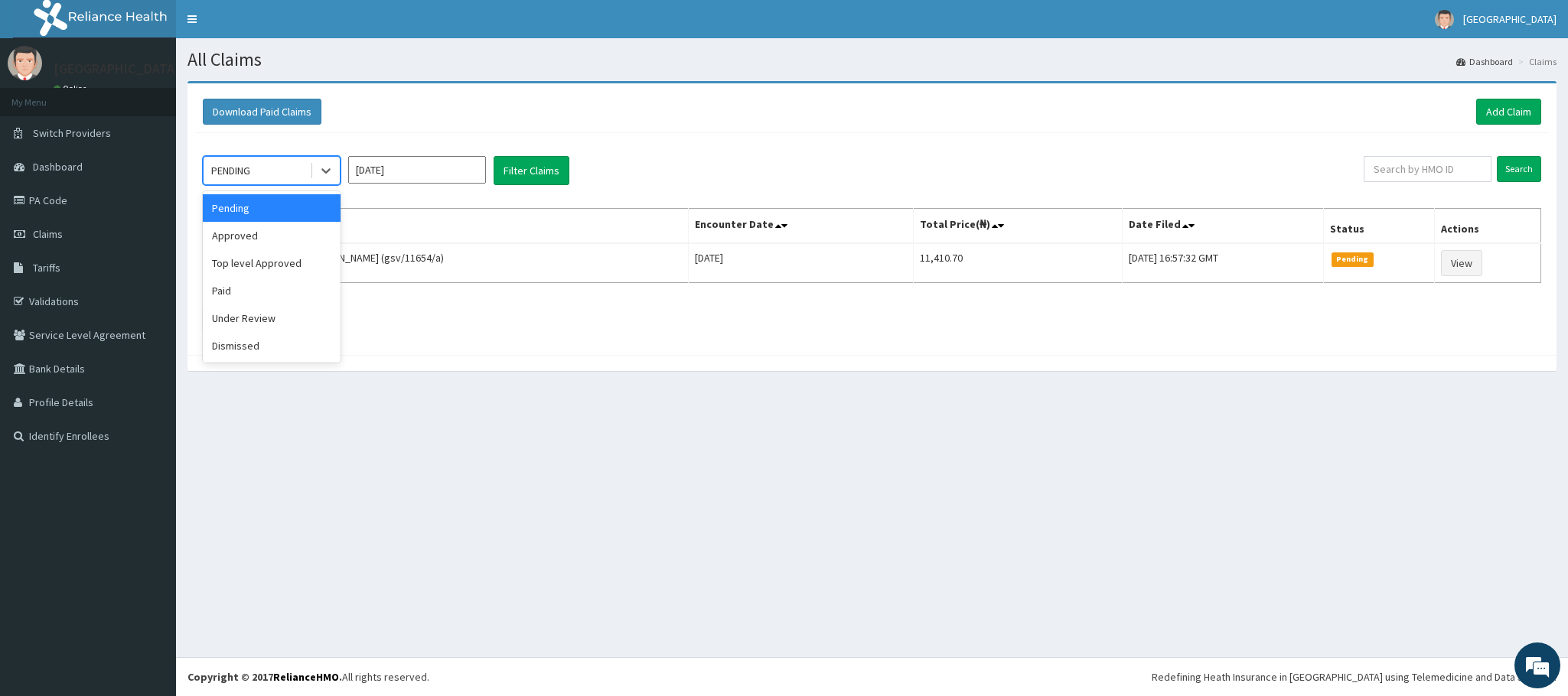
click at [291, 174] on div "PENDING" at bounding box center [257, 170] width 107 height 25
click at [258, 229] on div "Approved" at bounding box center [271, 235] width 138 height 28
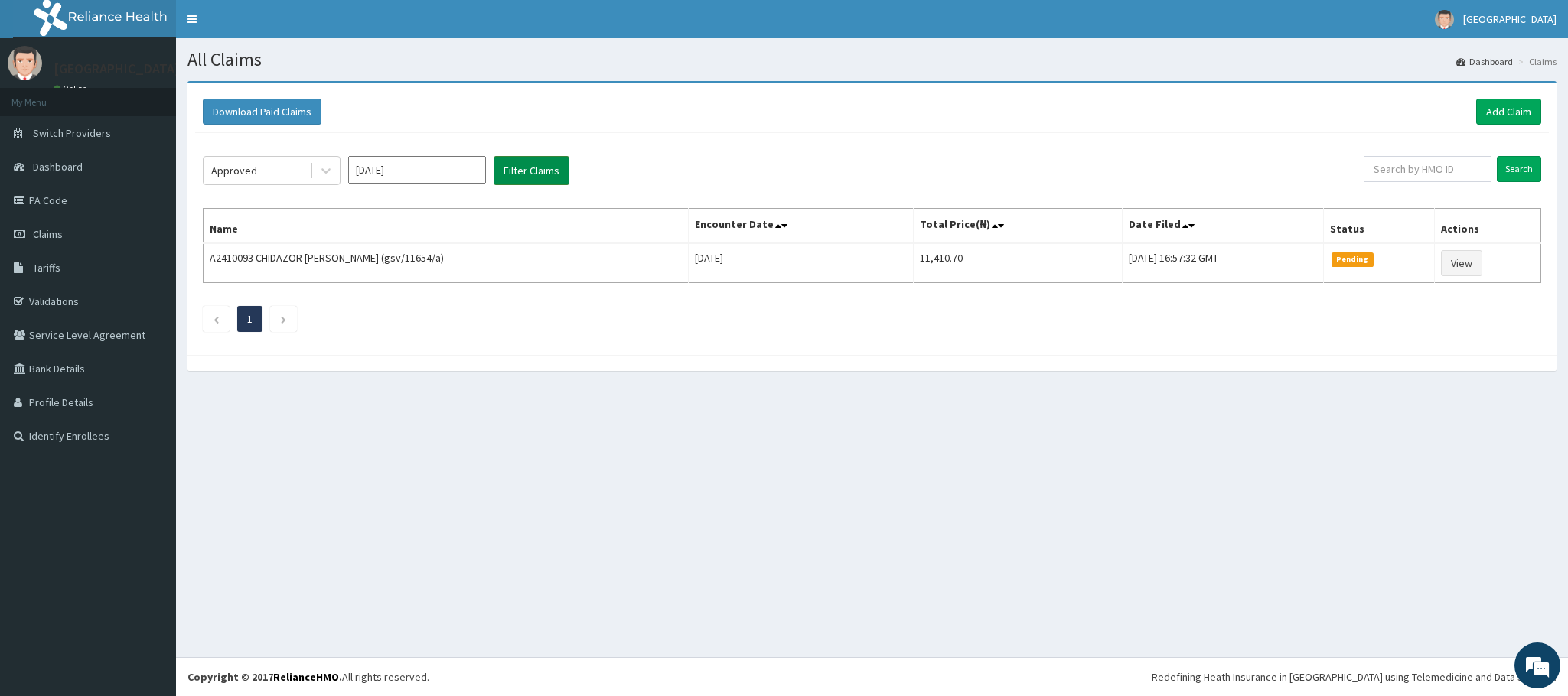
click at [511, 168] on button "Filter Claims" at bounding box center [532, 170] width 76 height 30
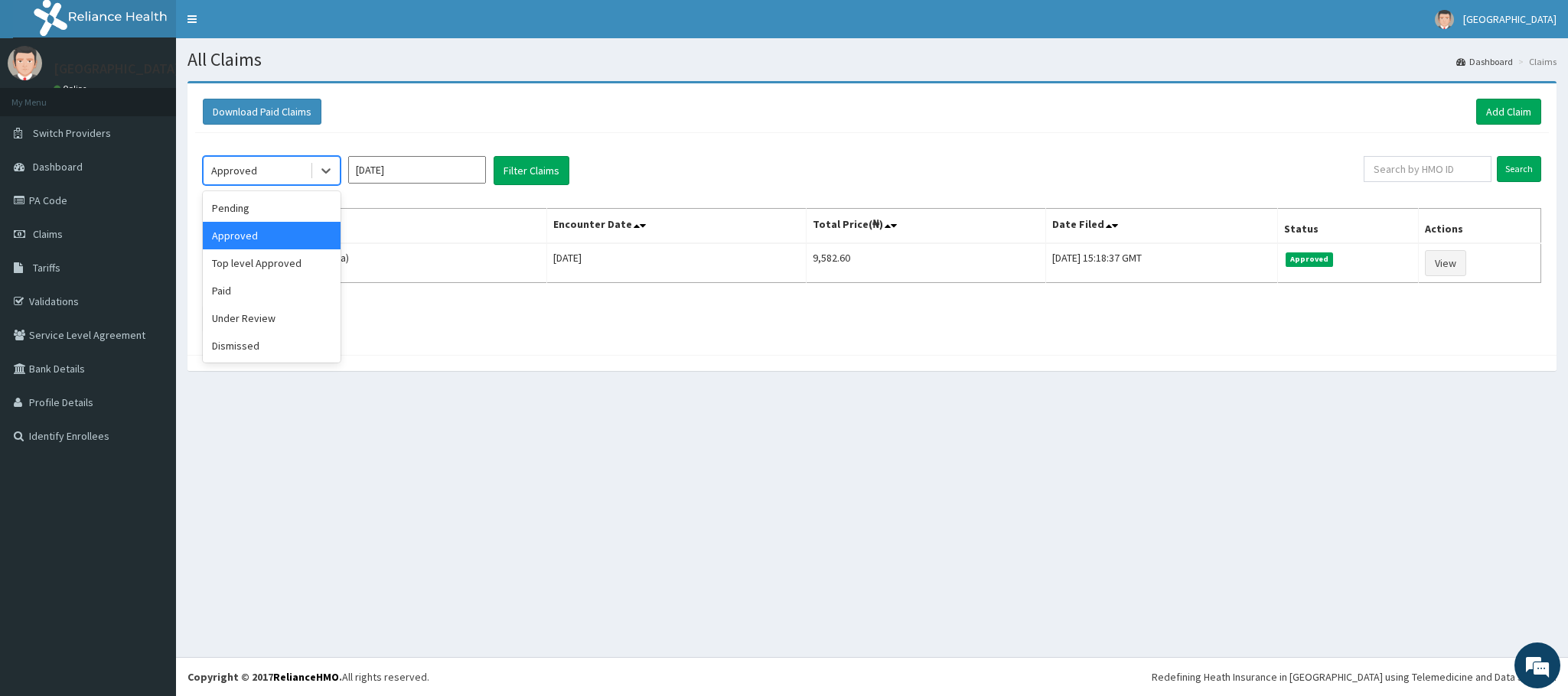
click at [276, 168] on div "Approved" at bounding box center [257, 170] width 107 height 25
click at [242, 257] on div "Top level Approved" at bounding box center [271, 263] width 138 height 28
click at [528, 164] on button "Filter Claims" at bounding box center [532, 170] width 76 height 30
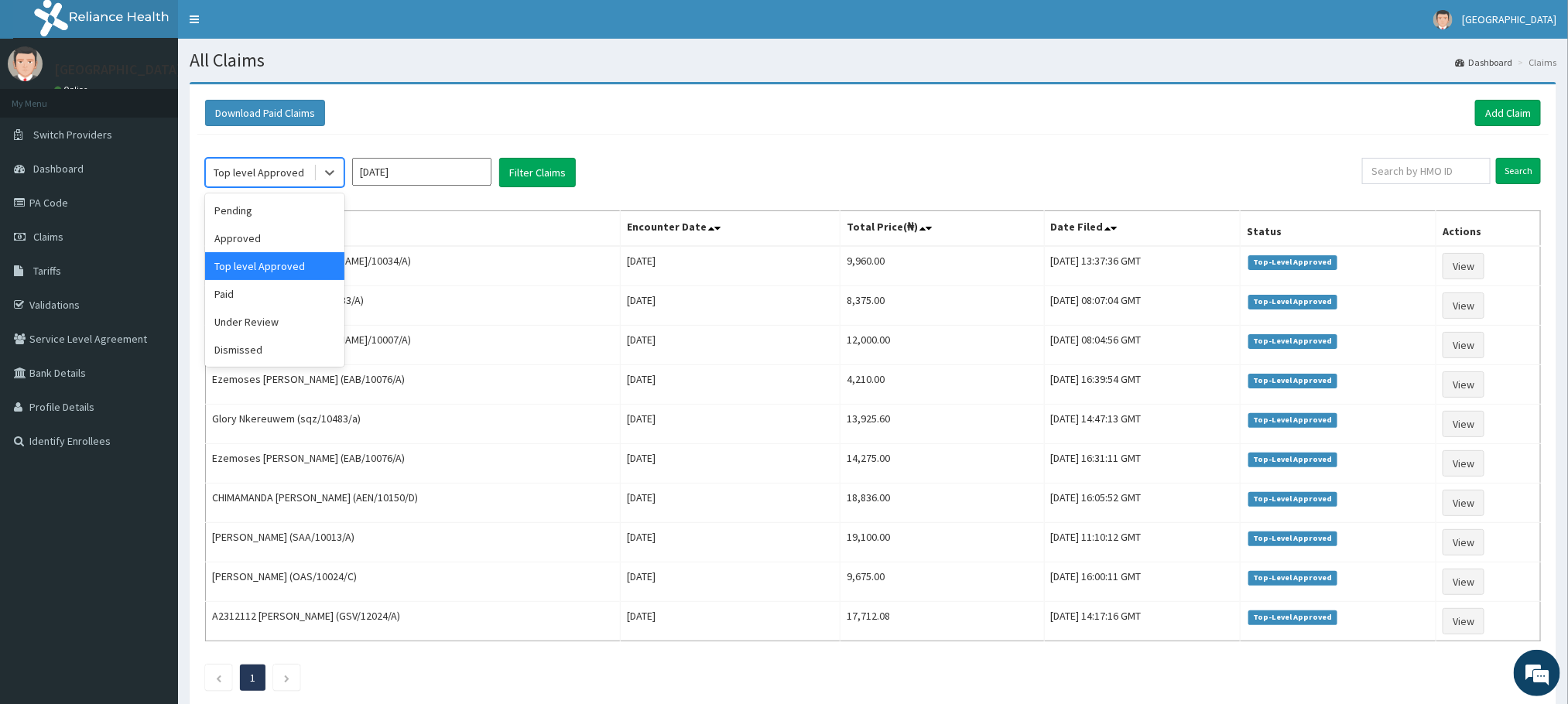
click at [266, 180] on div "Top level Approved" at bounding box center [259, 172] width 91 height 15
click at [251, 294] on div "Paid" at bounding box center [274, 294] width 140 height 28
click at [251, 170] on div "Paid" at bounding box center [260, 172] width 108 height 25
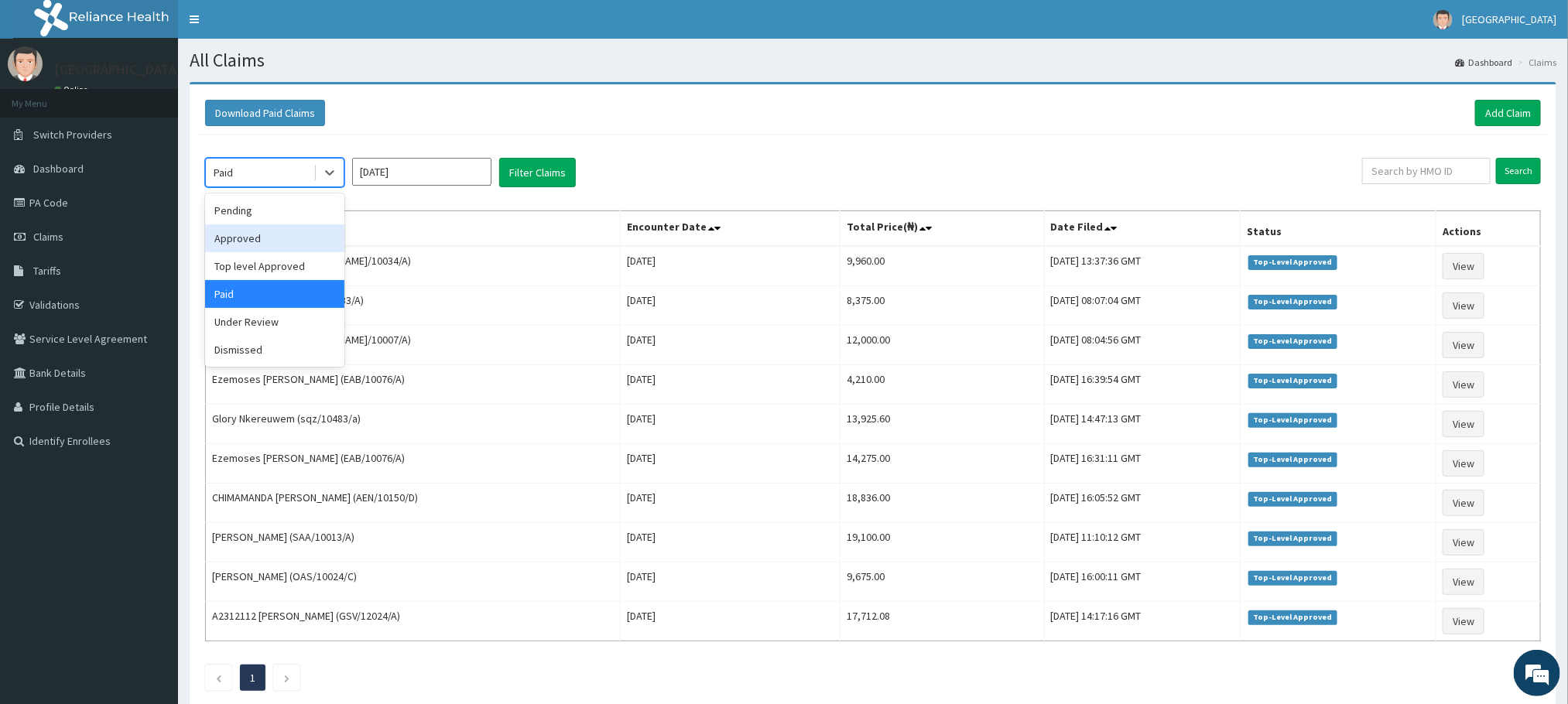
click at [251, 243] on div "Approved" at bounding box center [274, 238] width 140 height 28
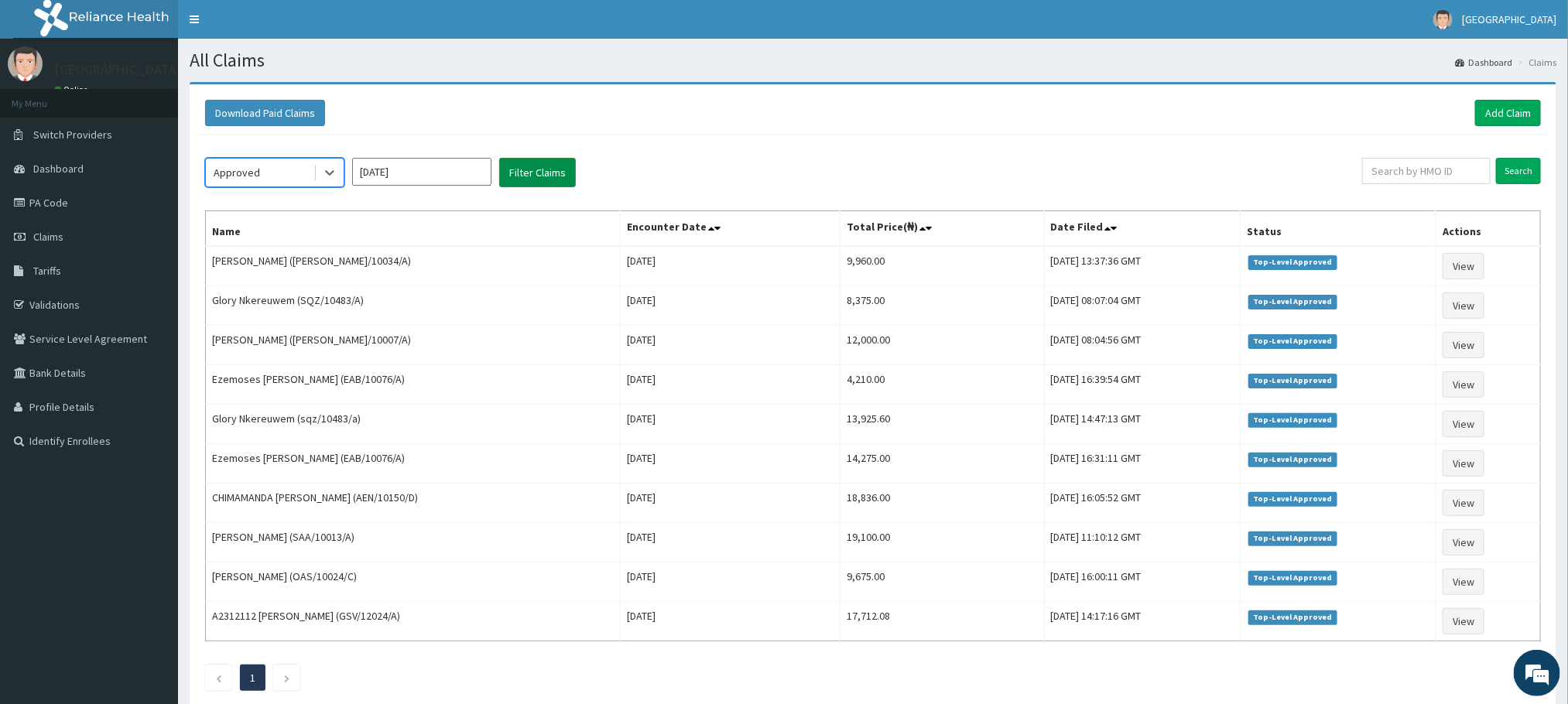
click at [525, 168] on button "Filter Claims" at bounding box center [537, 172] width 77 height 30
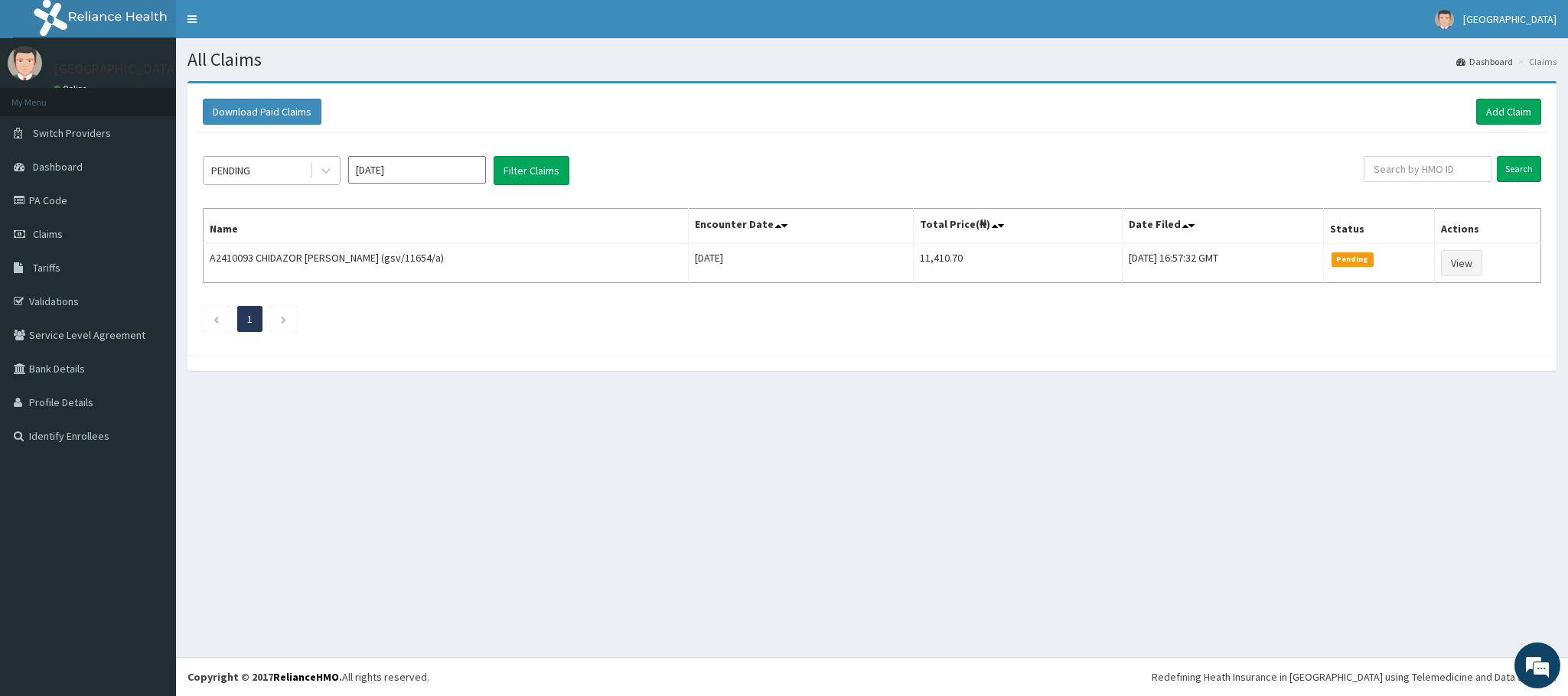
click at [259, 161] on div "PENDING" at bounding box center [257, 170] width 107 height 25
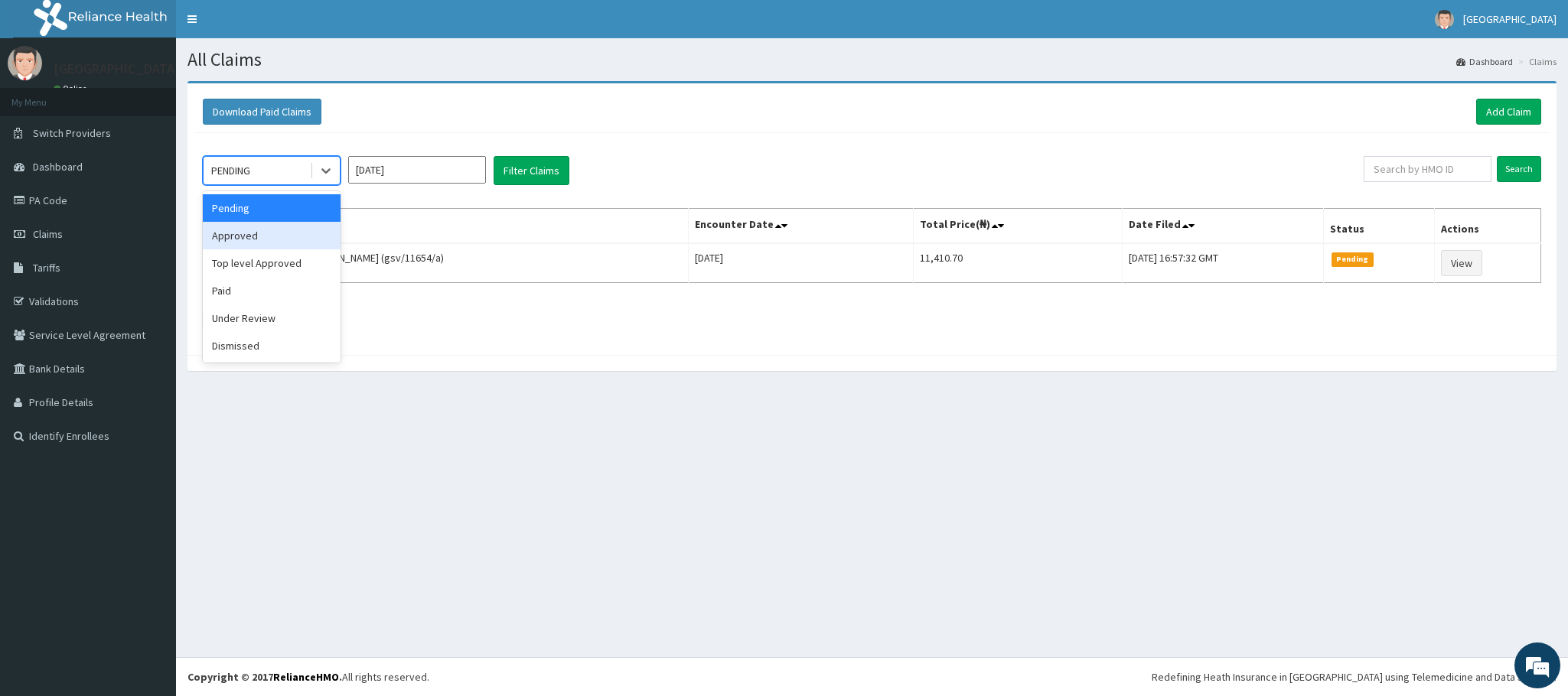
click at [228, 246] on div "Approved" at bounding box center [271, 235] width 138 height 28
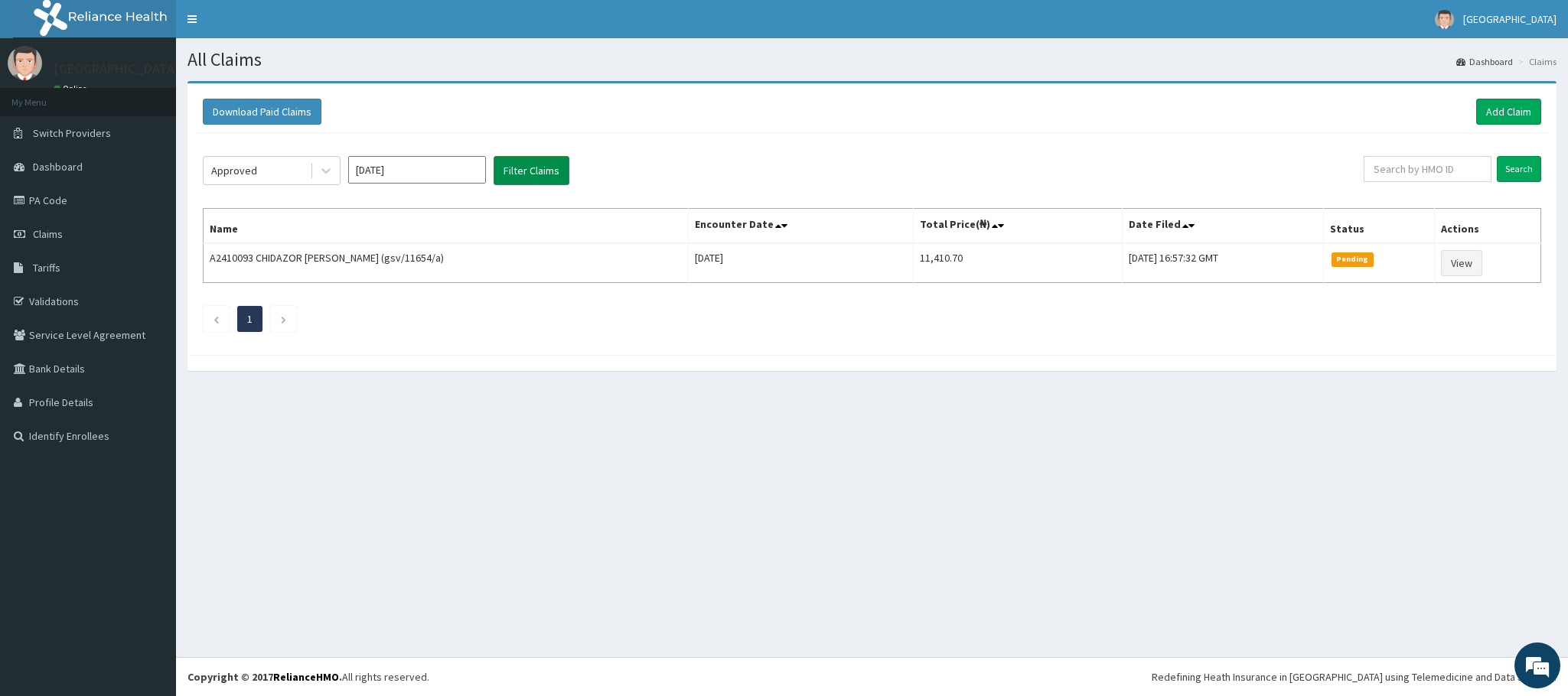
click at [514, 170] on button "Filter Claims" at bounding box center [532, 170] width 76 height 30
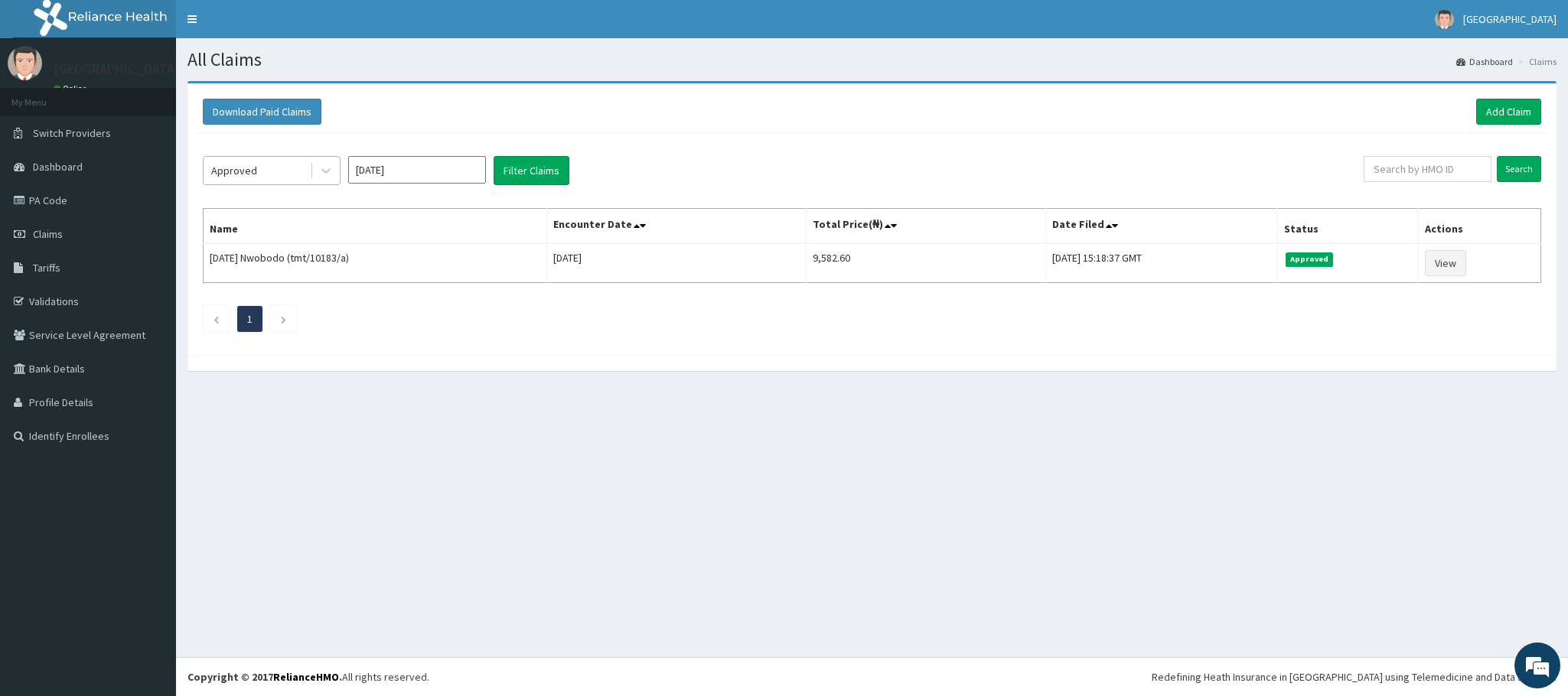
click at [301, 172] on div "Approved" at bounding box center [257, 170] width 107 height 25
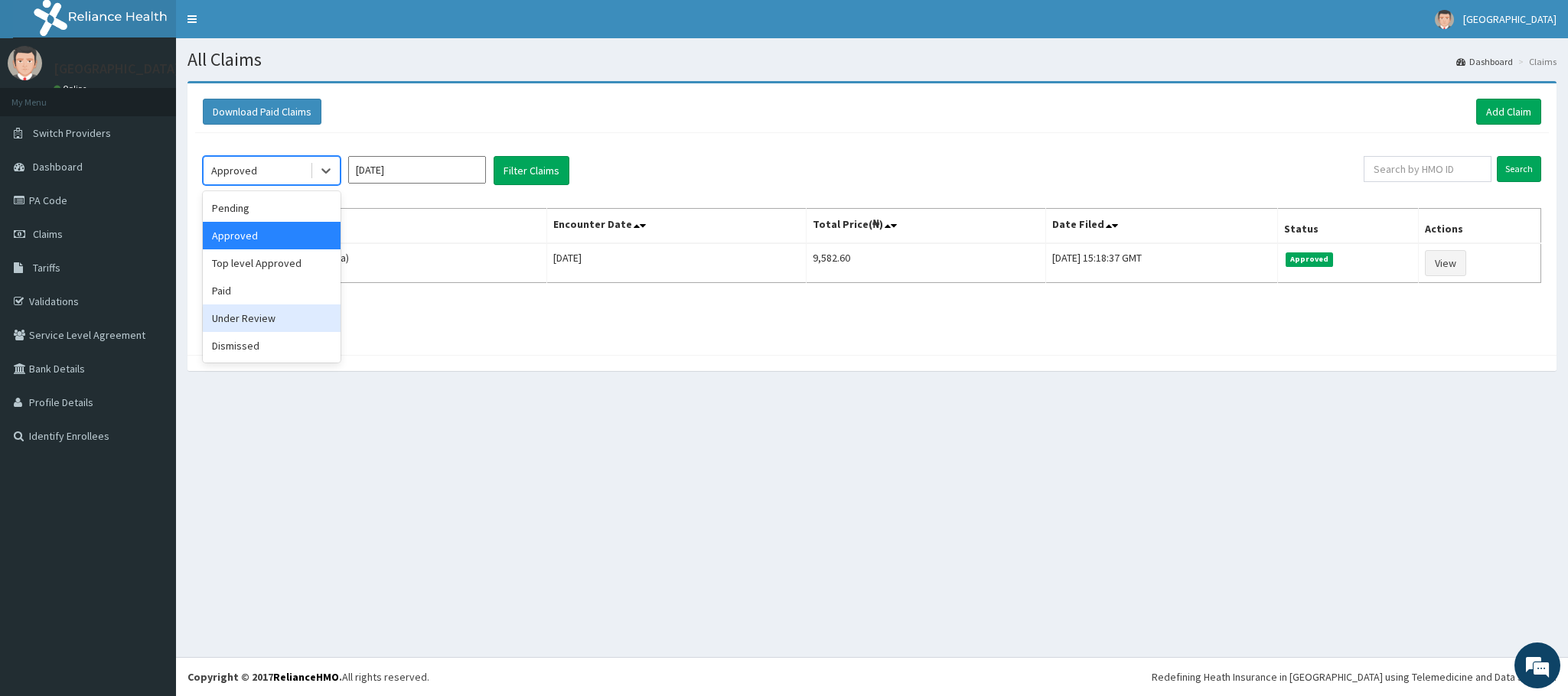
click at [267, 312] on div "Under Review" at bounding box center [271, 318] width 138 height 28
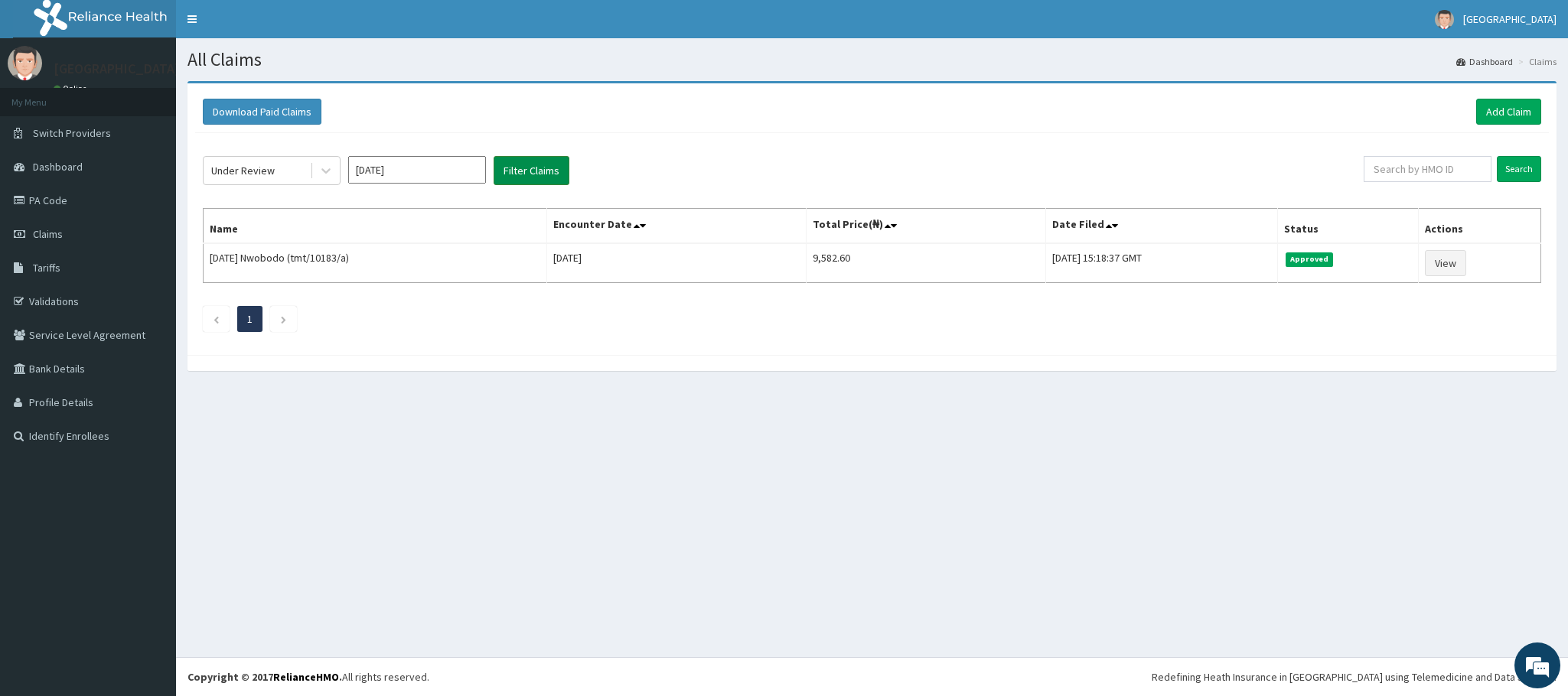
click at [533, 180] on button "Filter Claims" at bounding box center [532, 170] width 76 height 30
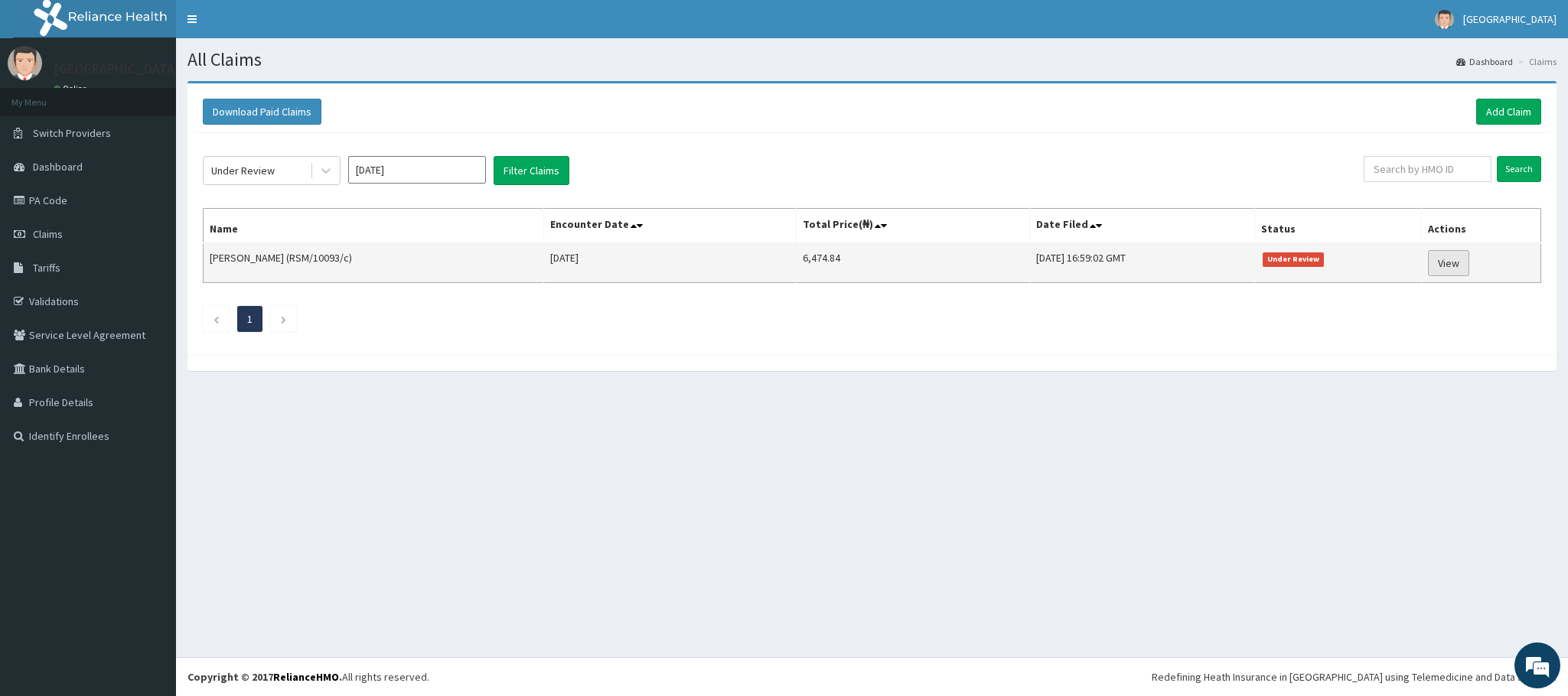
click at [1460, 257] on link "View" at bounding box center [1448, 263] width 41 height 26
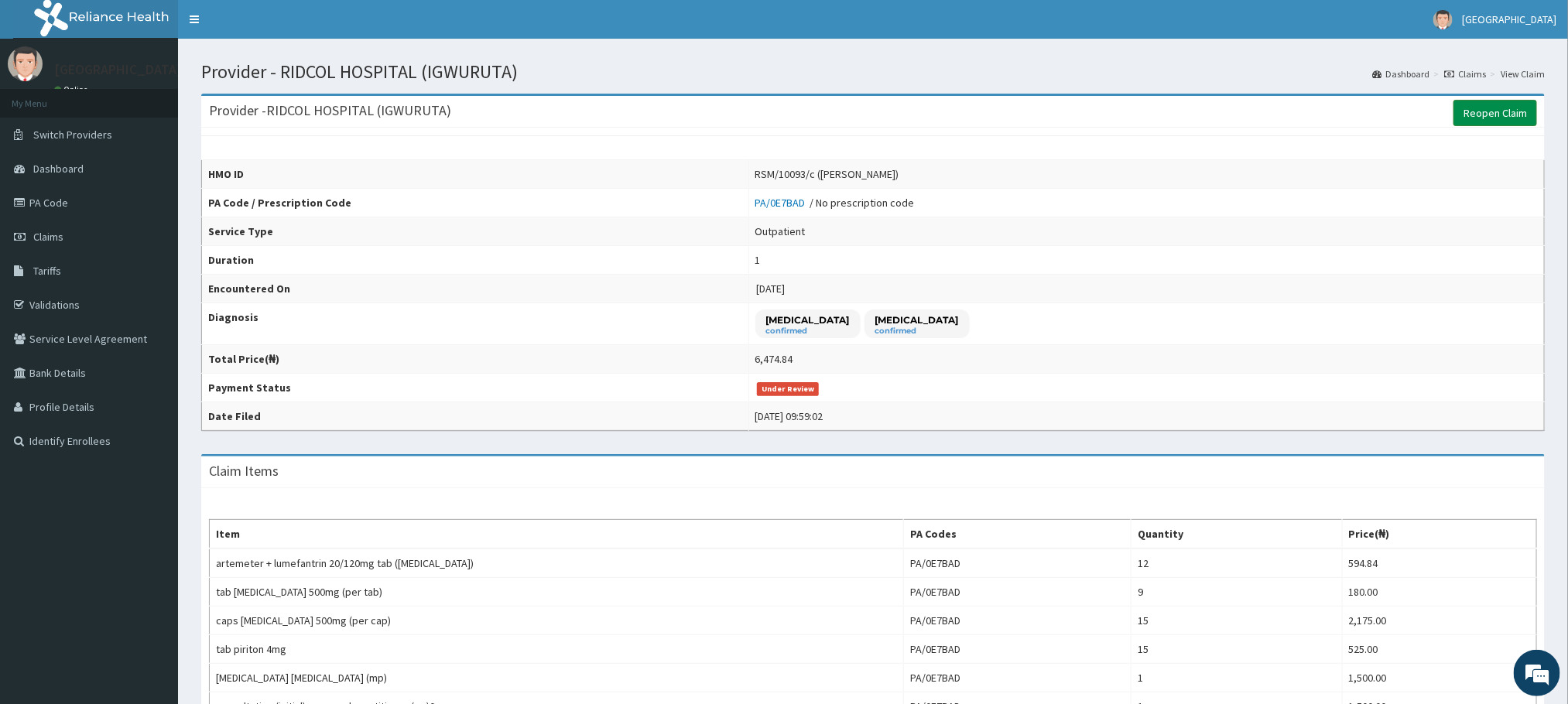
click at [1516, 104] on link "Reopen Claim" at bounding box center [1495, 113] width 84 height 26
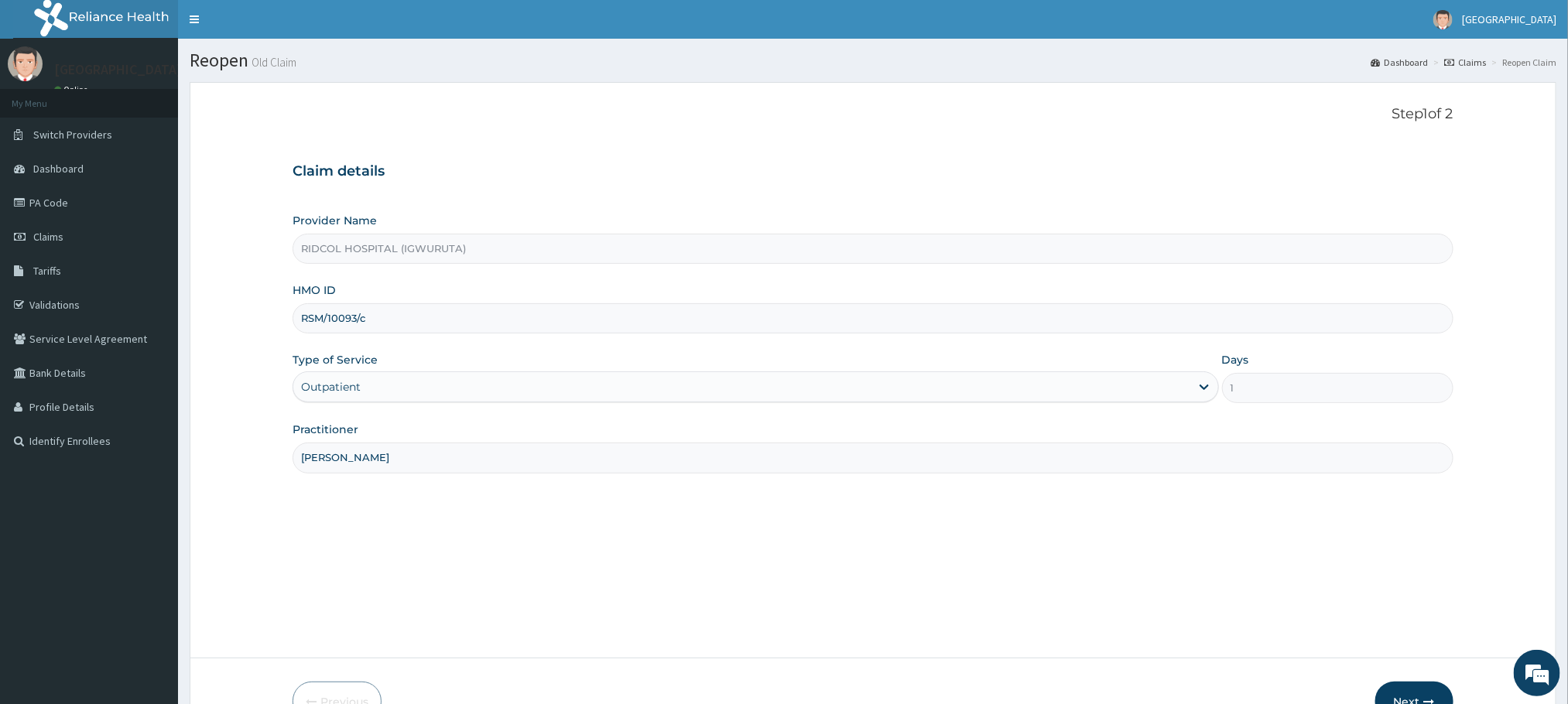
scroll to position [93, 0]
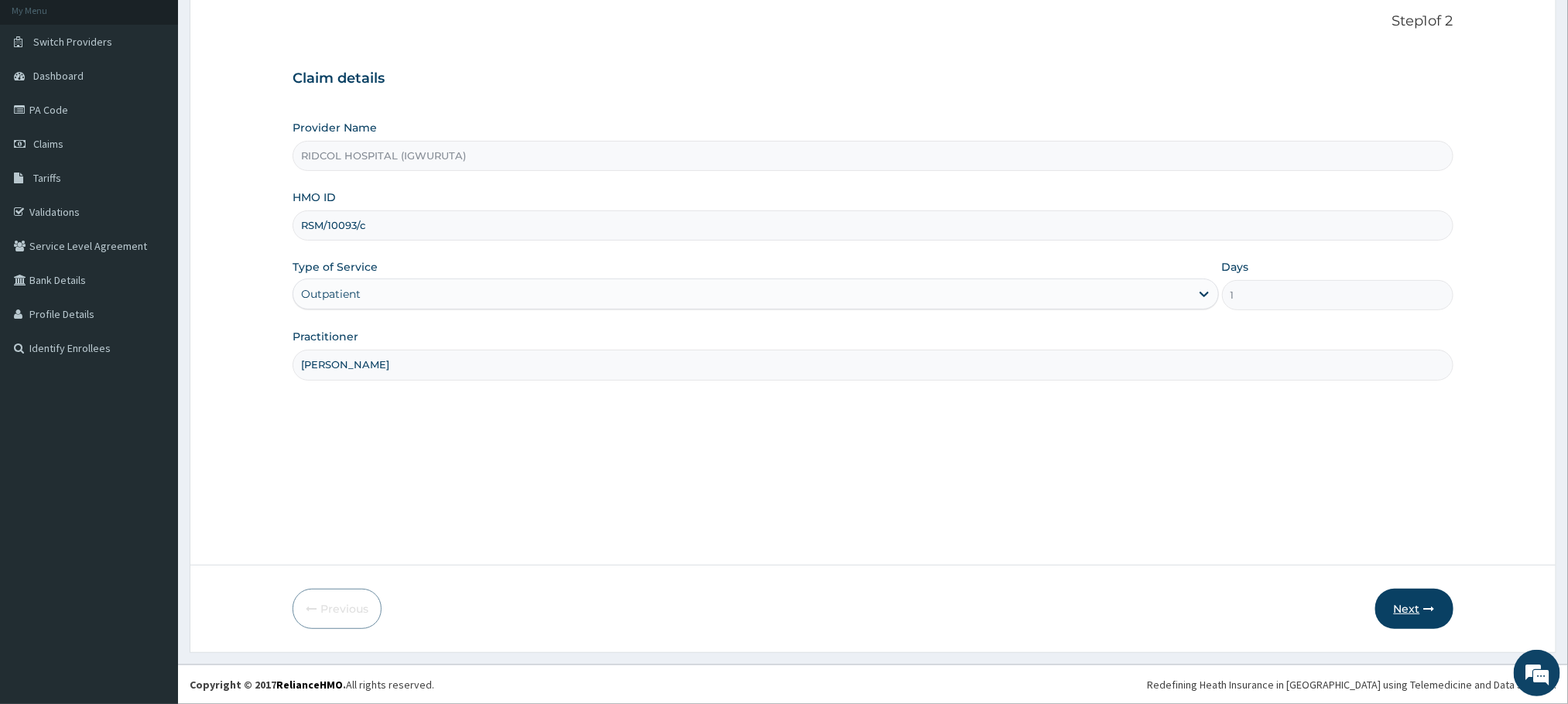
click at [1407, 600] on button "Next" at bounding box center [1414, 609] width 78 height 40
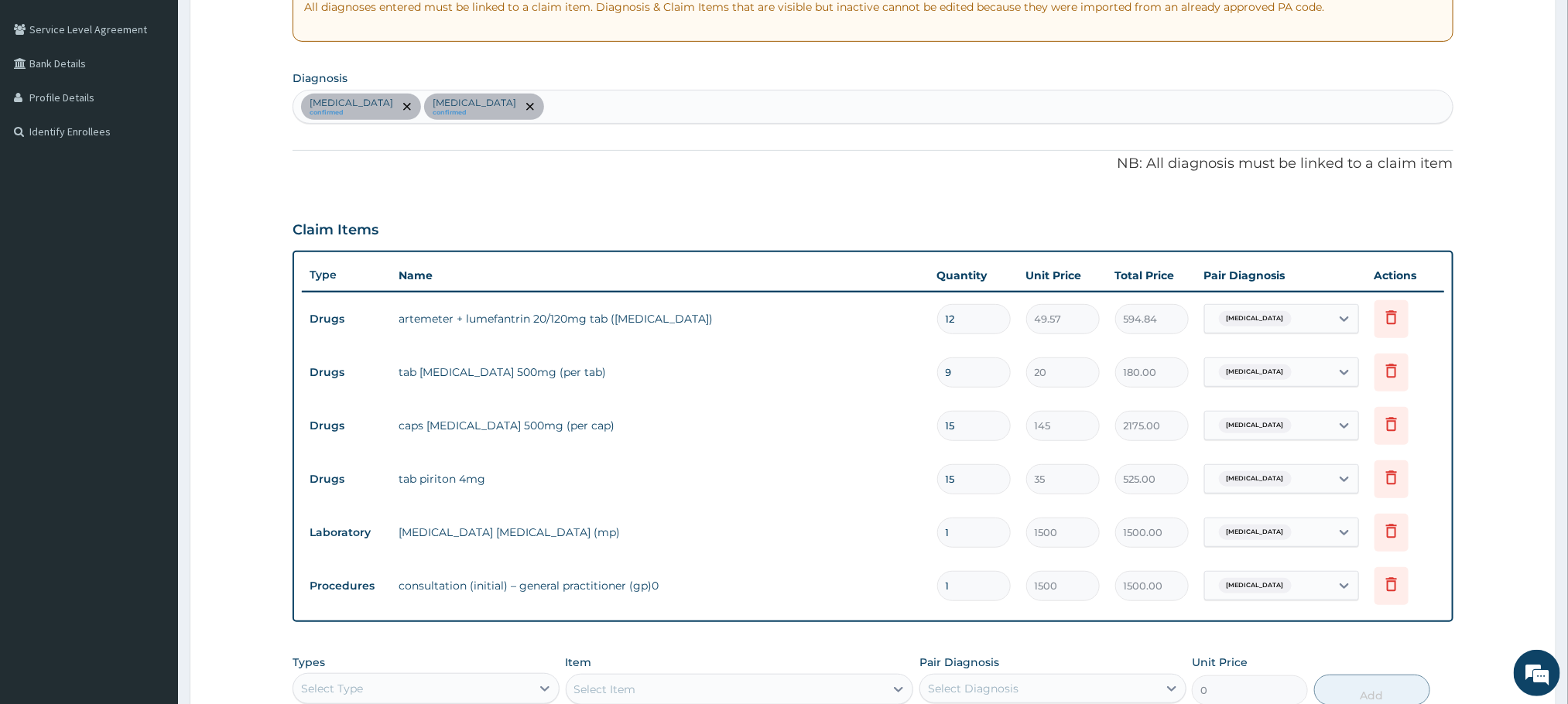
scroll to position [312, 0]
drag, startPoint x: 961, startPoint y: 325, endPoint x: 931, endPoint y: 324, distance: 30.0
click at [931, 324] on td "12" at bounding box center [974, 316] width 89 height 45
type input "6"
type input "297.42"
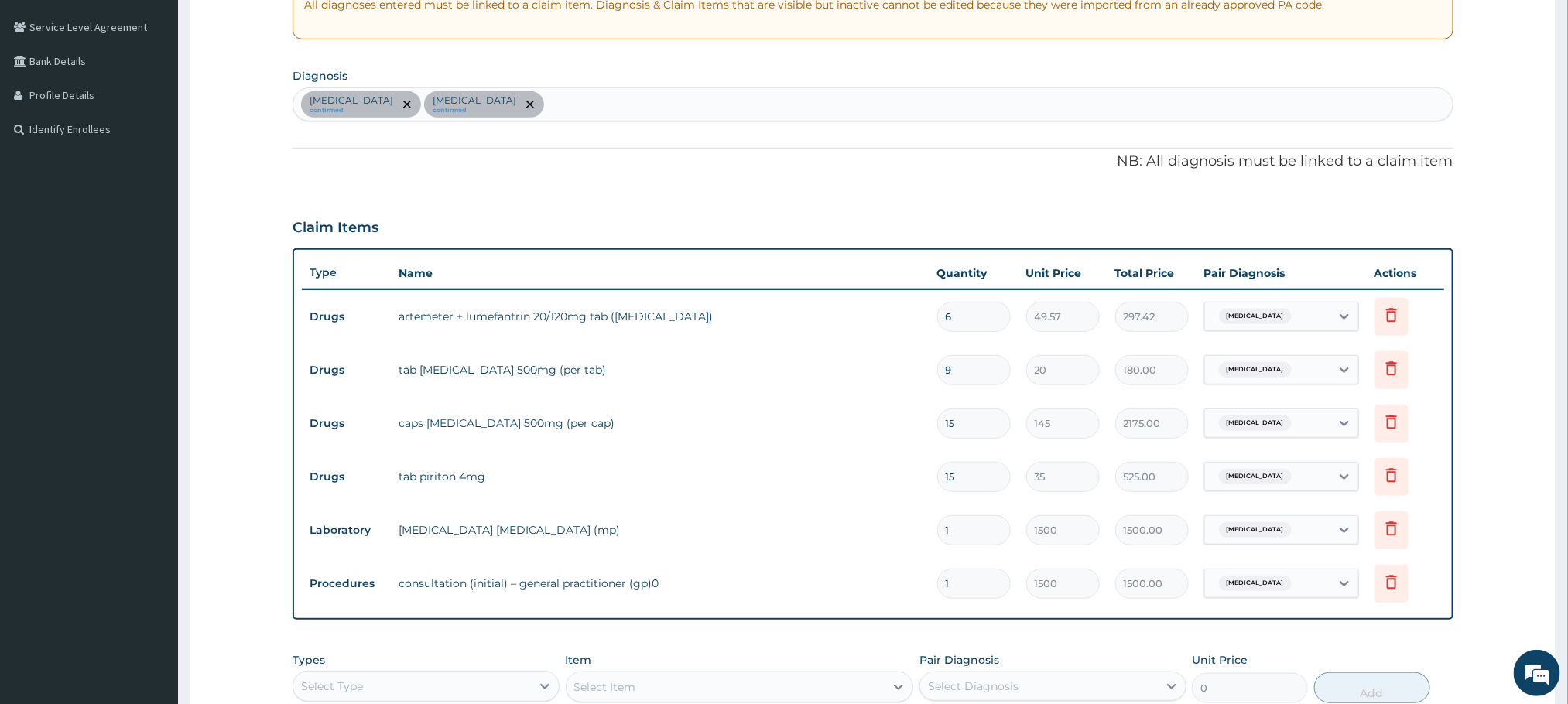
type input "6"
drag, startPoint x: 971, startPoint y: 479, endPoint x: 911, endPoint y: 479, distance: 60.0
click at [911, 479] on tr "Drugs tab piriton 4mg 15 35 525.00 Upper respiratory infection Delete" at bounding box center [872, 477] width 1141 height 53
type input "5"
type input "175.00"
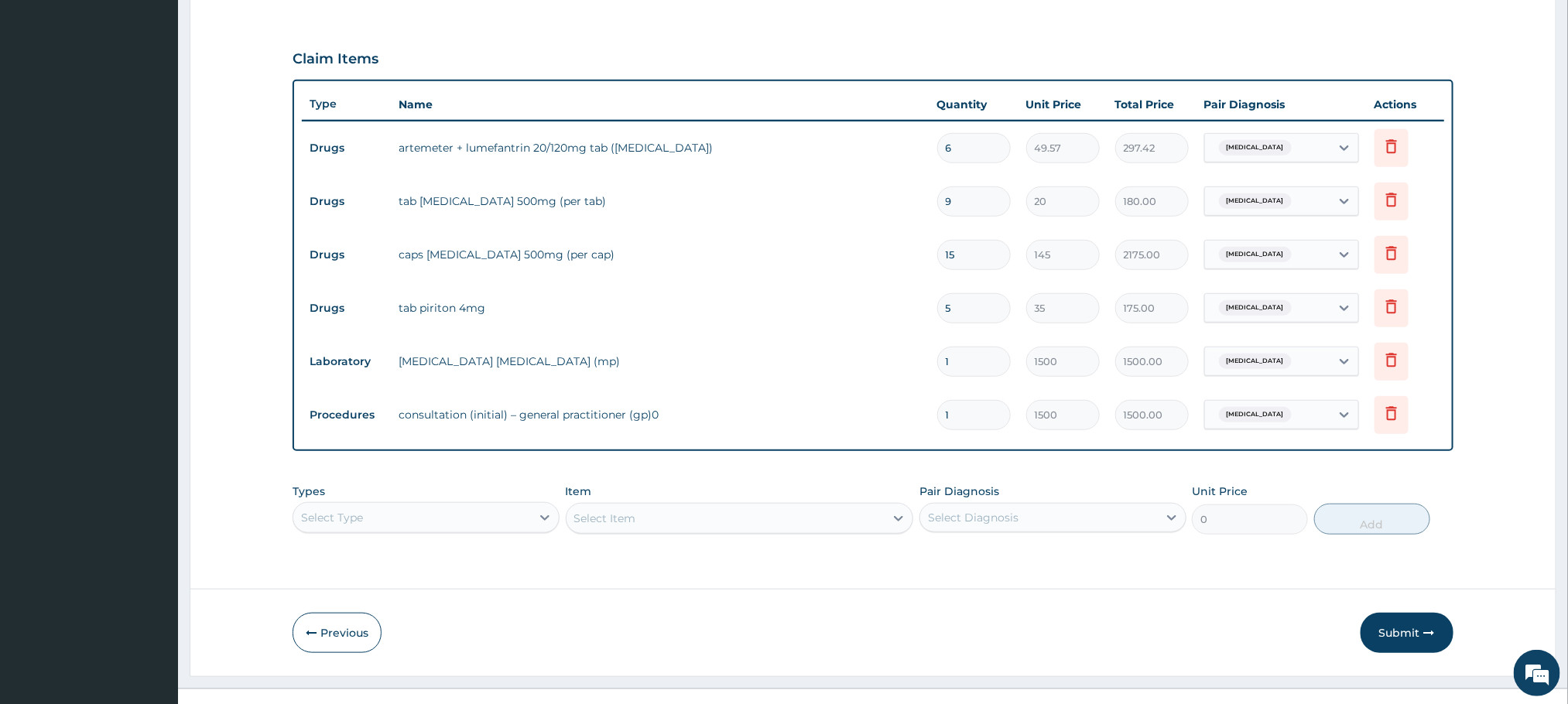
scroll to position [505, 0]
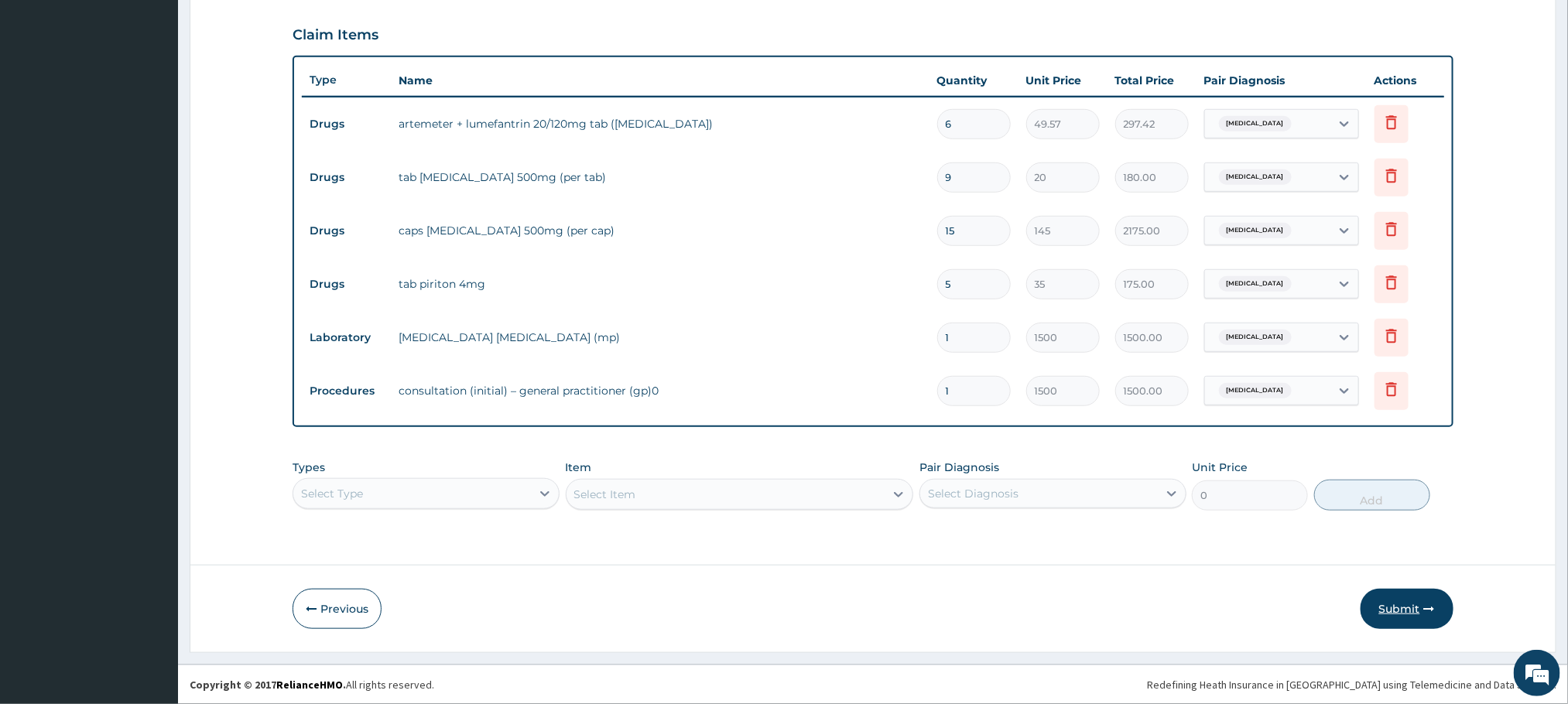
type input "5"
click at [1387, 613] on button "Submit" at bounding box center [1407, 609] width 92 height 40
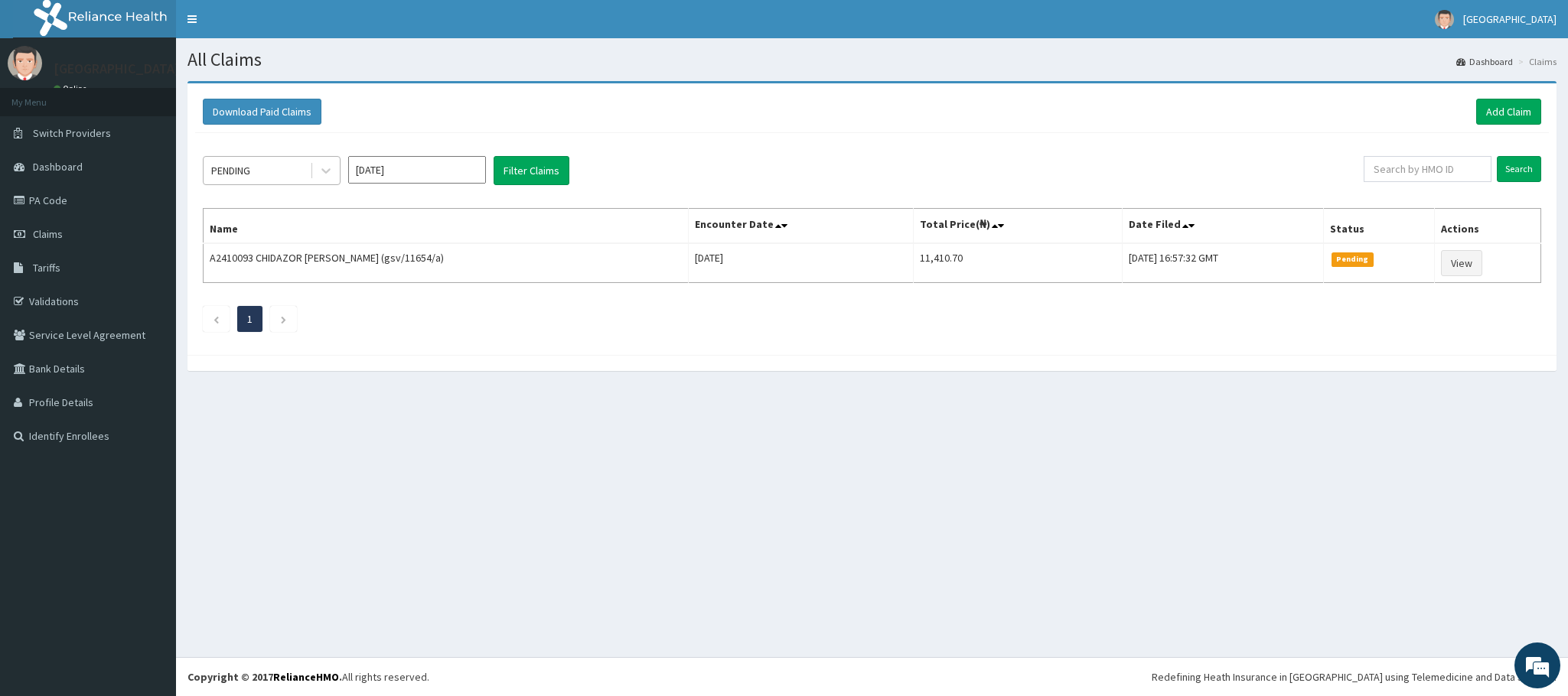
click at [301, 177] on div "PENDING" at bounding box center [257, 170] width 107 height 25
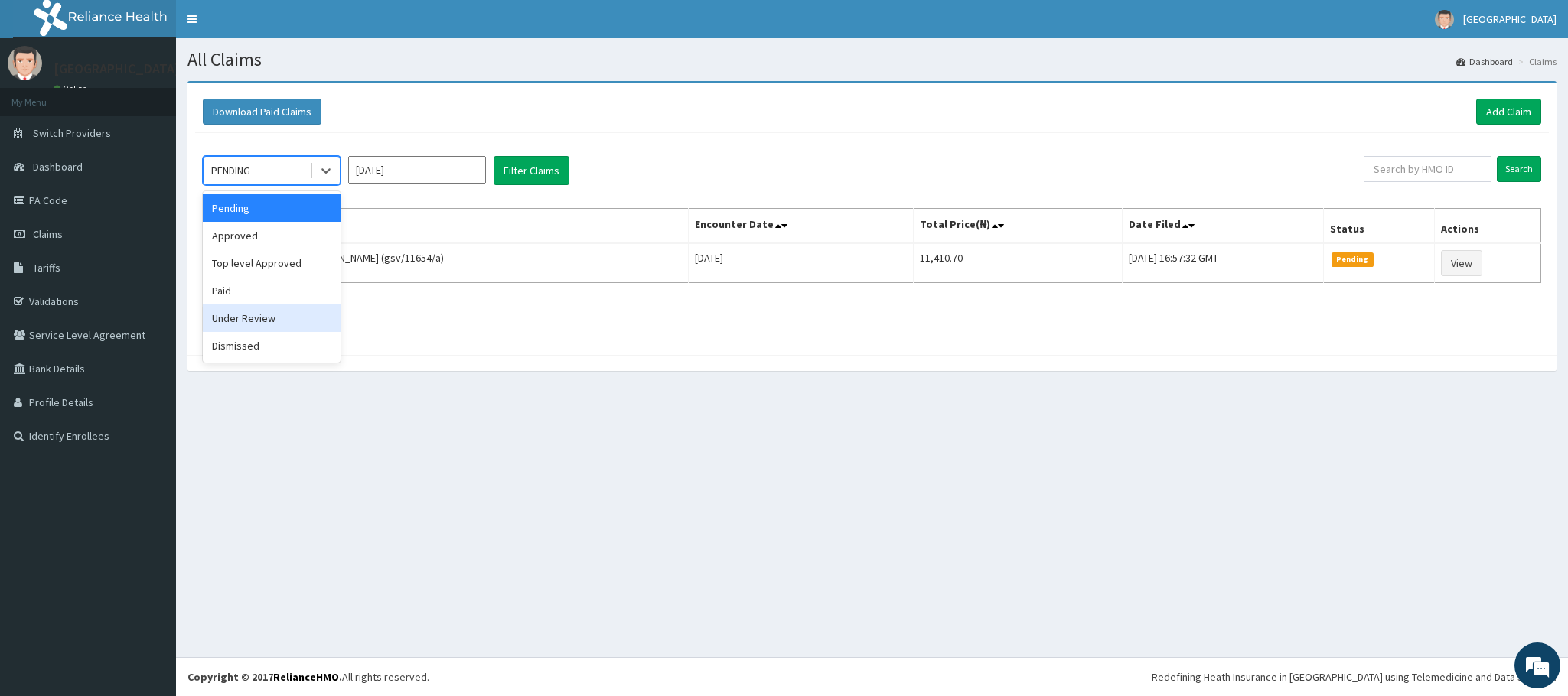
click at [288, 312] on div "Under Review" at bounding box center [271, 318] width 138 height 28
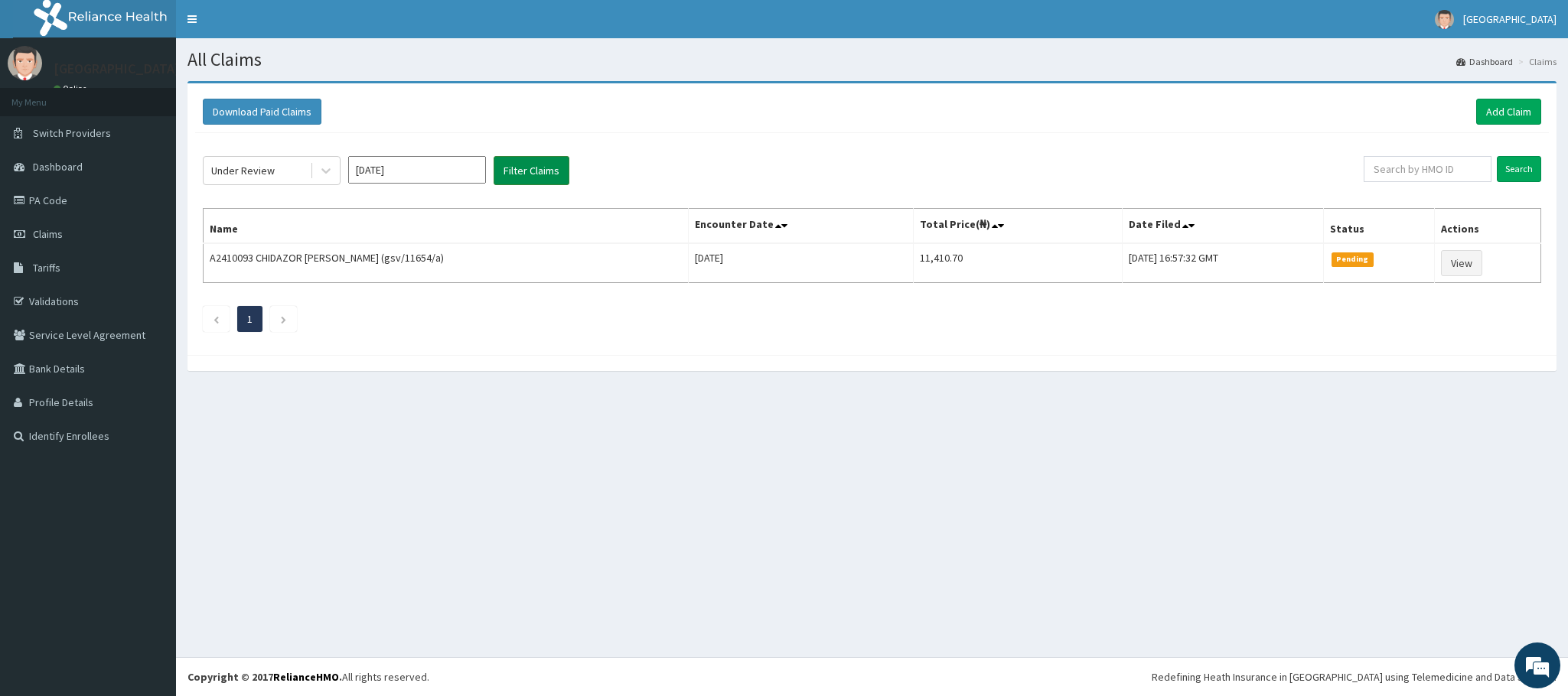
click at [543, 164] on button "Filter Claims" at bounding box center [532, 170] width 76 height 30
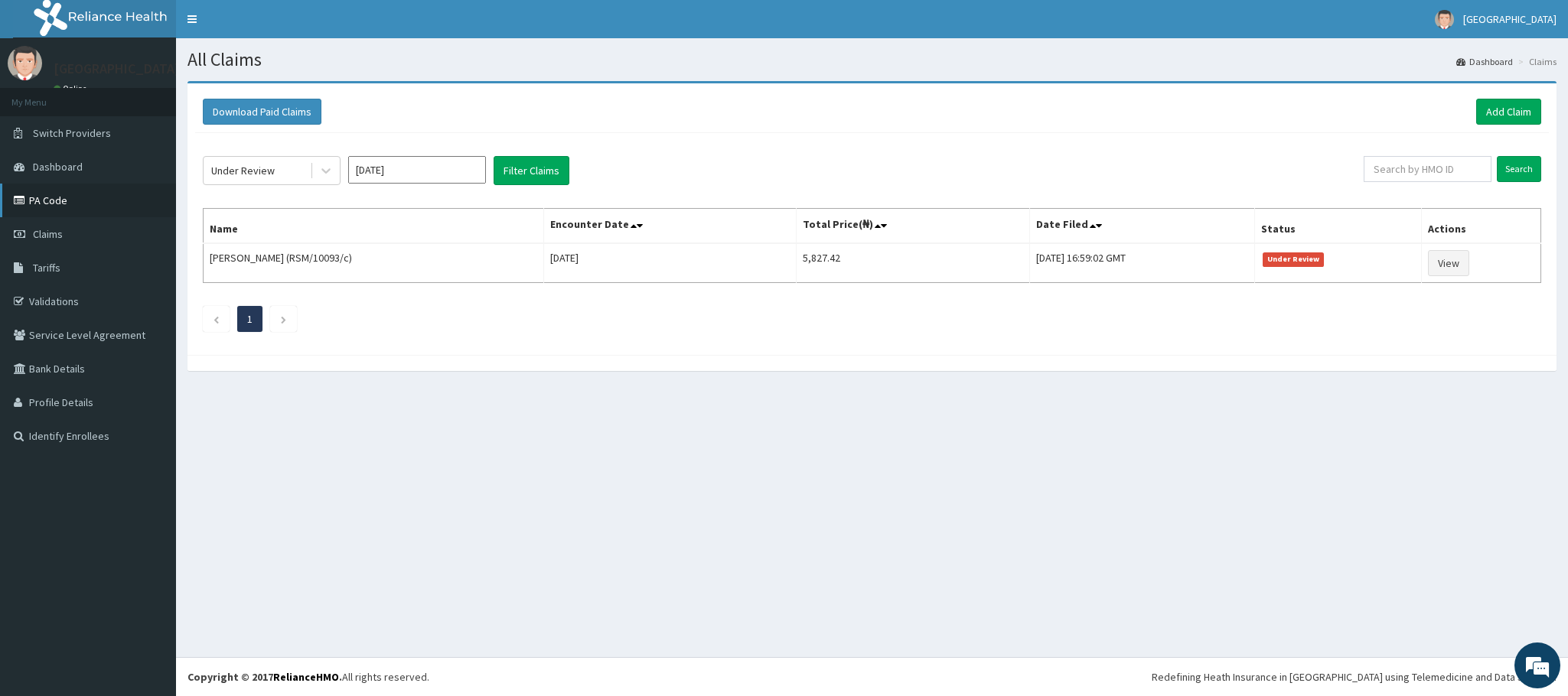
click at [120, 189] on link "PA Code" at bounding box center [88, 200] width 176 height 33
